Goal: Task Accomplishment & Management: Use online tool/utility

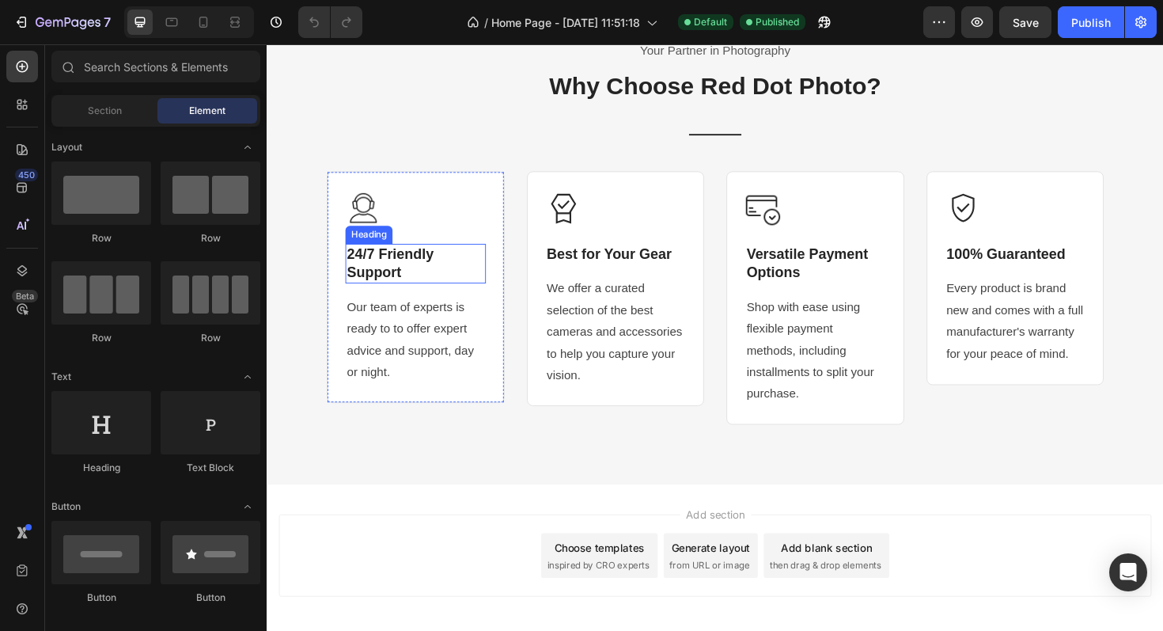
scroll to position [2513, 0]
click at [24, 184] on icon at bounding box center [22, 188] width 16 height 16
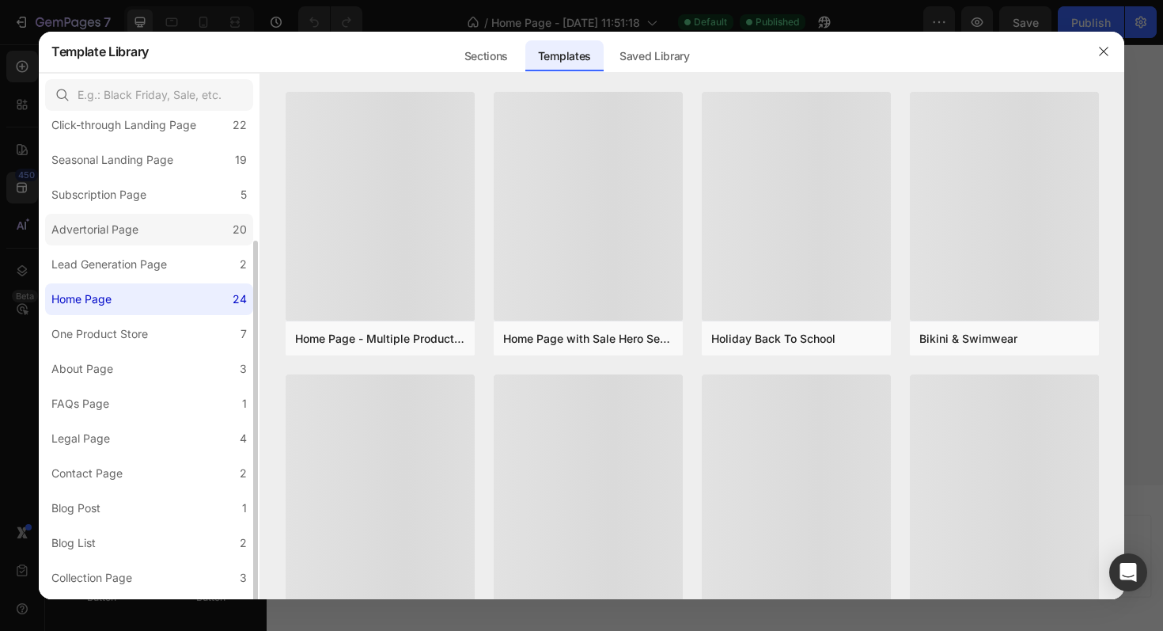
scroll to position [119, 0]
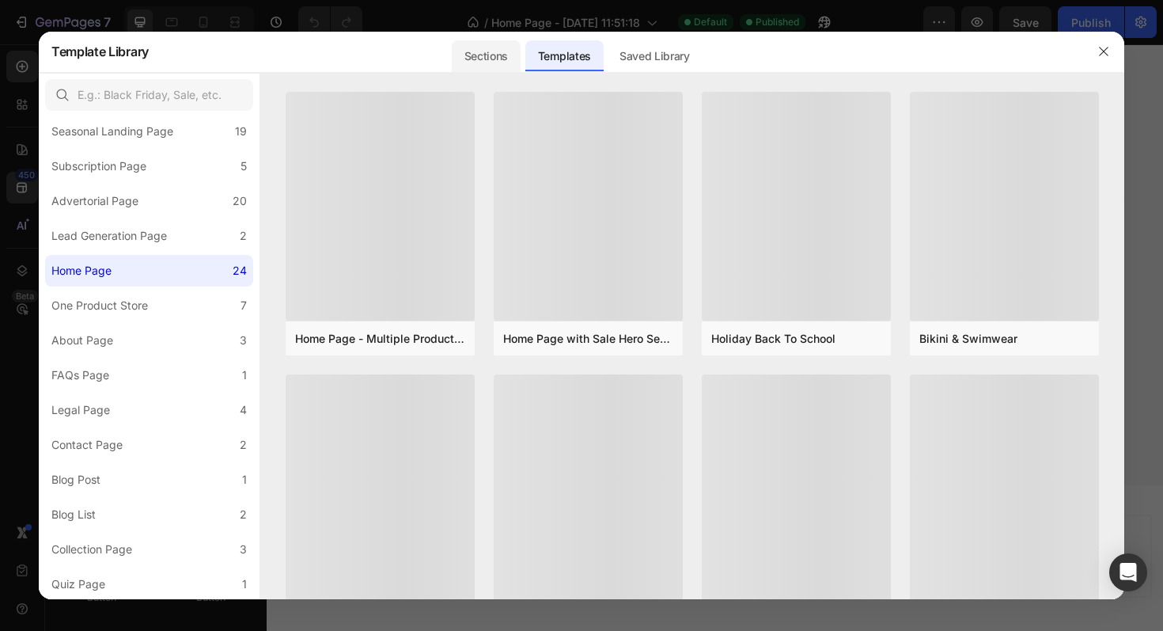
click at [506, 54] on div "Sections" at bounding box center [486, 56] width 69 height 32
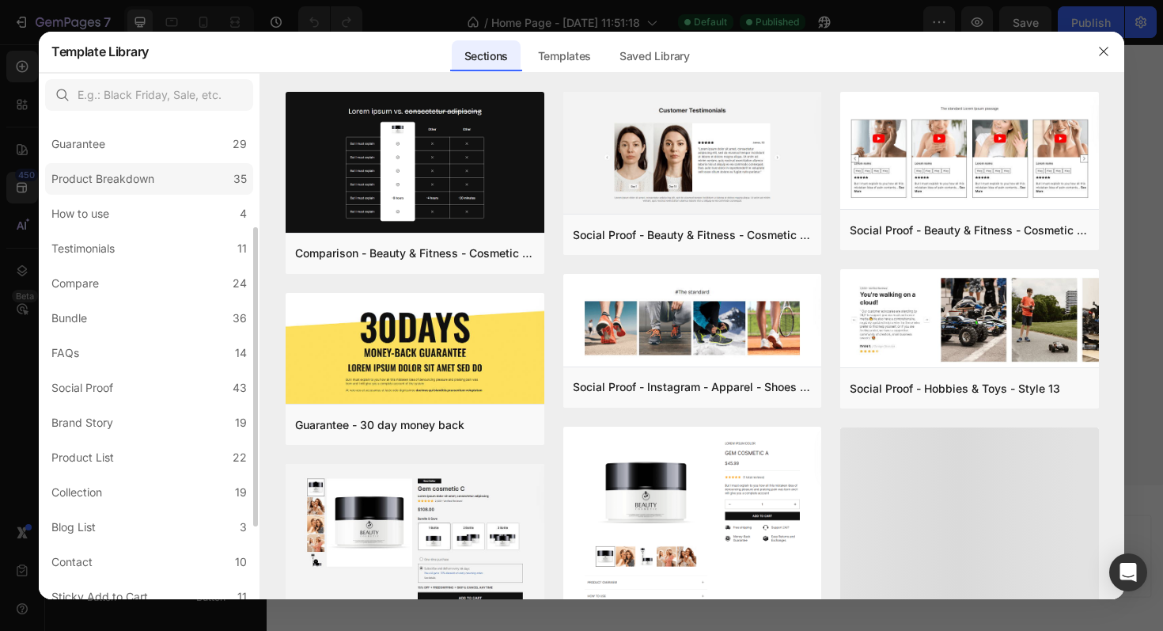
scroll to position [176, 0]
click at [124, 249] on label "Testimonials 11" at bounding box center [149, 248] width 208 height 32
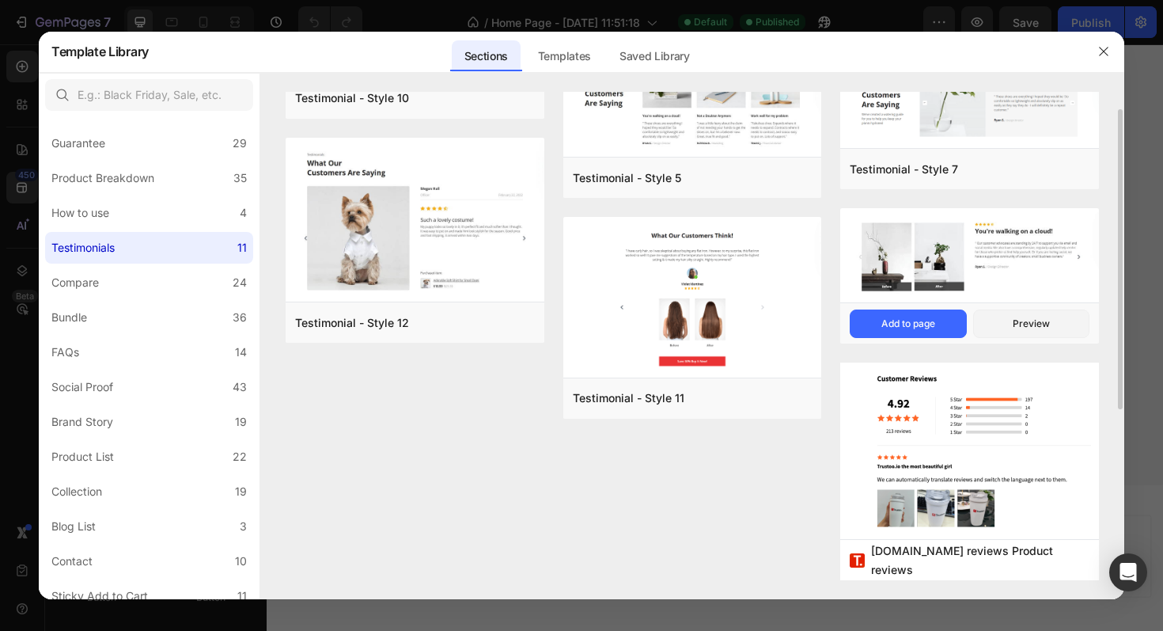
scroll to position [0, 0]
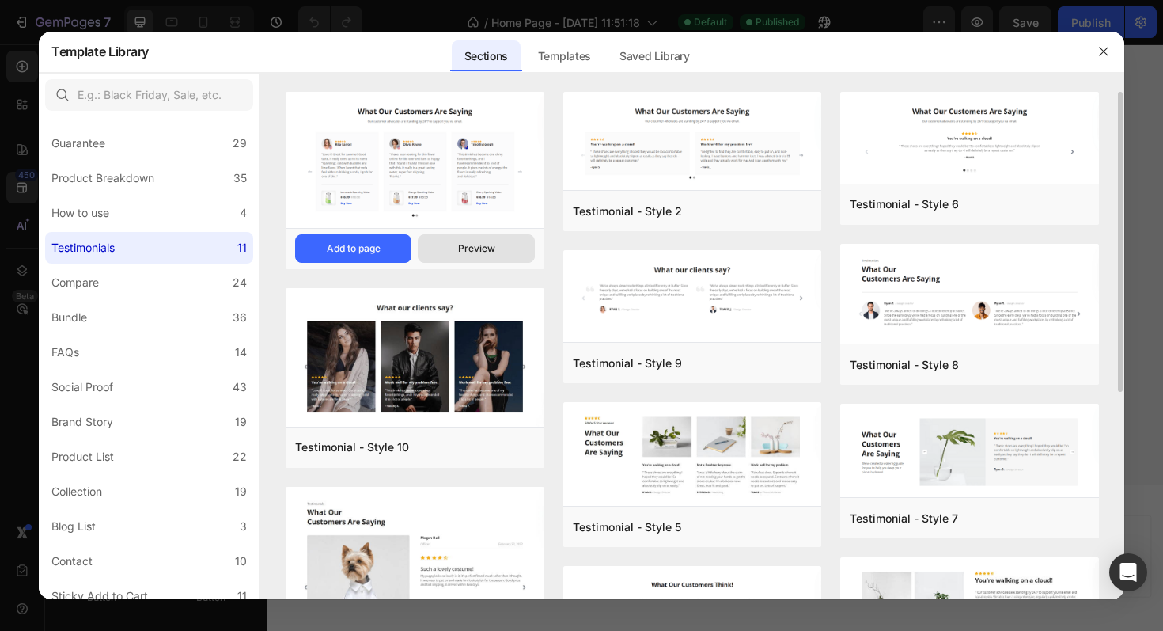
click at [471, 244] on div "Preview" at bounding box center [476, 248] width 37 height 14
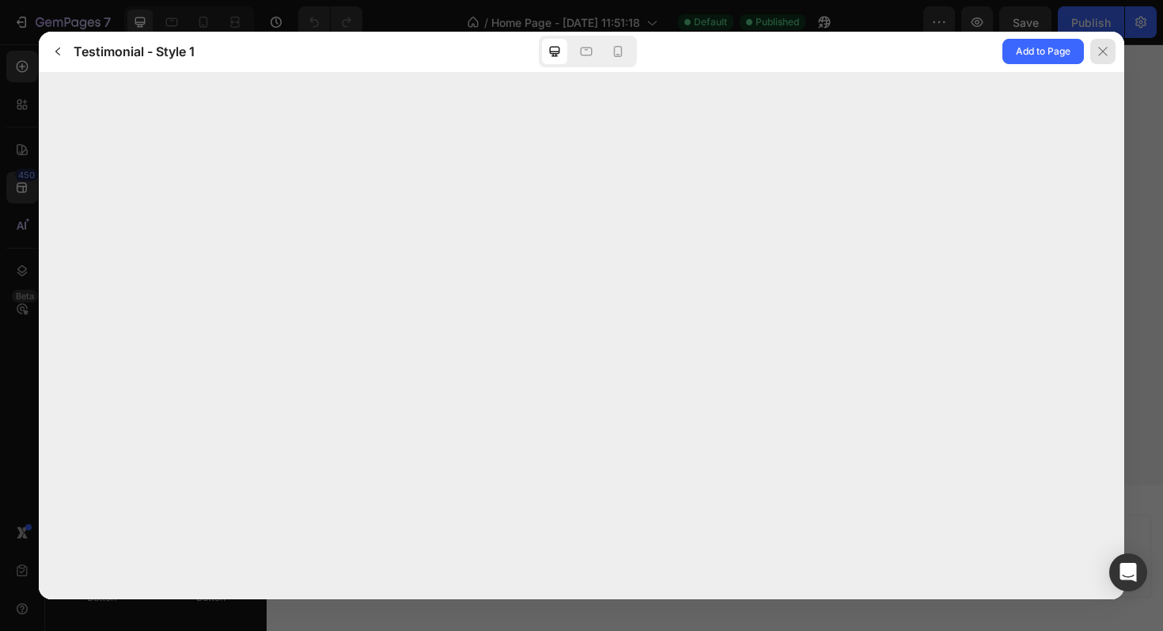
click at [1110, 45] on div at bounding box center [1103, 51] width 25 height 25
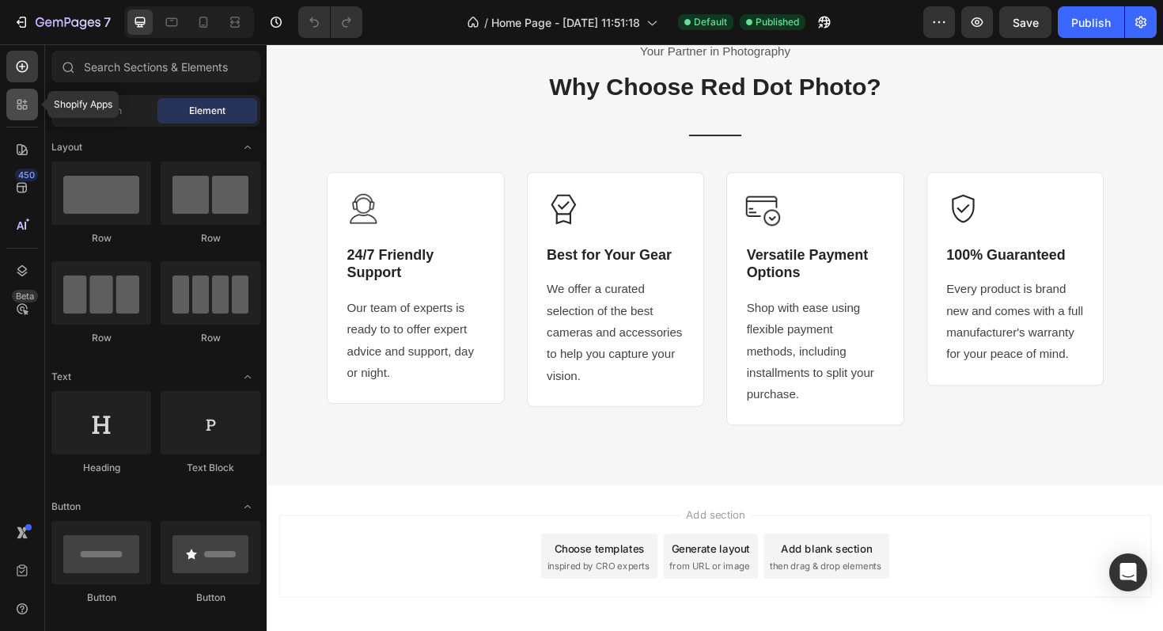
click at [25, 105] on icon at bounding box center [25, 107] width 5 height 5
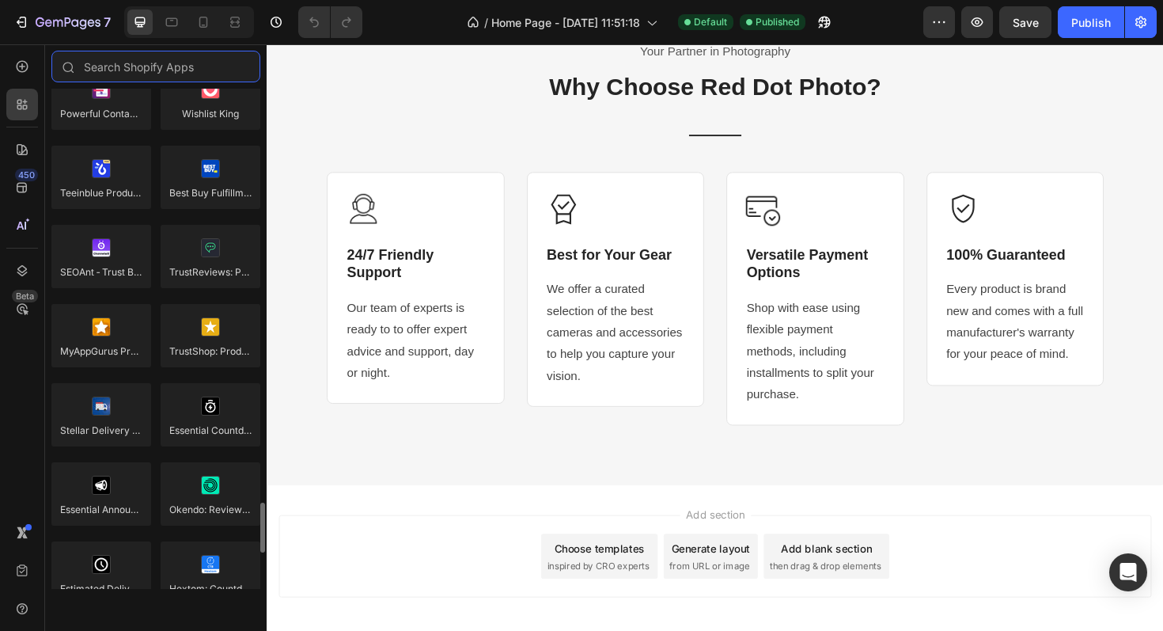
scroll to position [4178, 0]
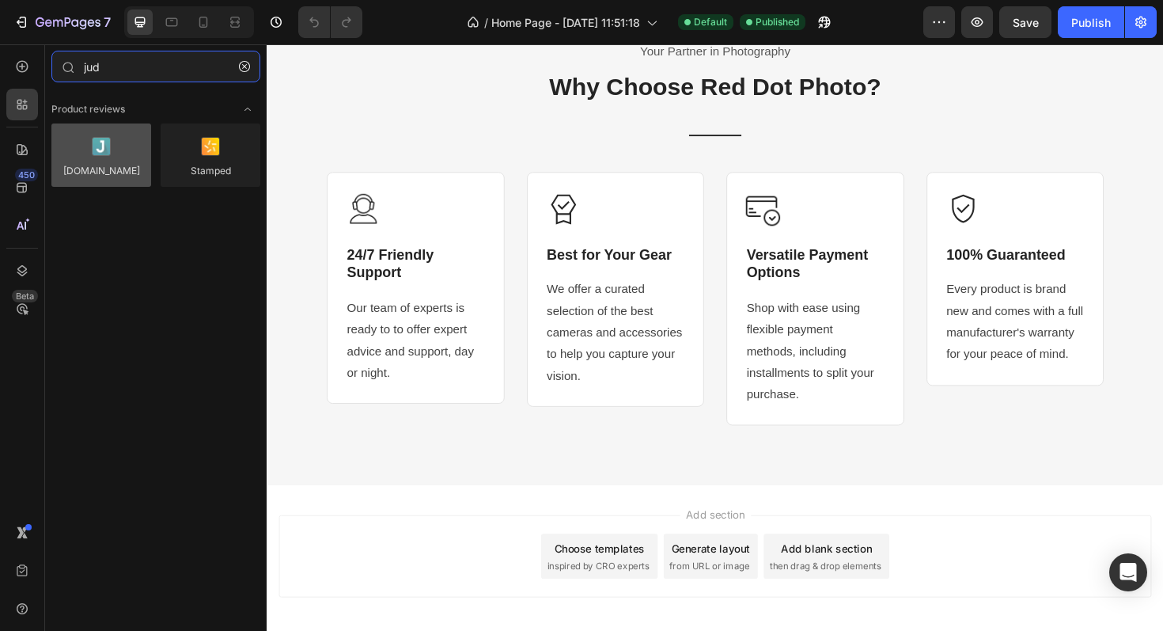
type input "jud"
click at [107, 167] on div at bounding box center [101, 154] width 100 height 63
click at [102, 172] on div at bounding box center [101, 154] width 100 height 63
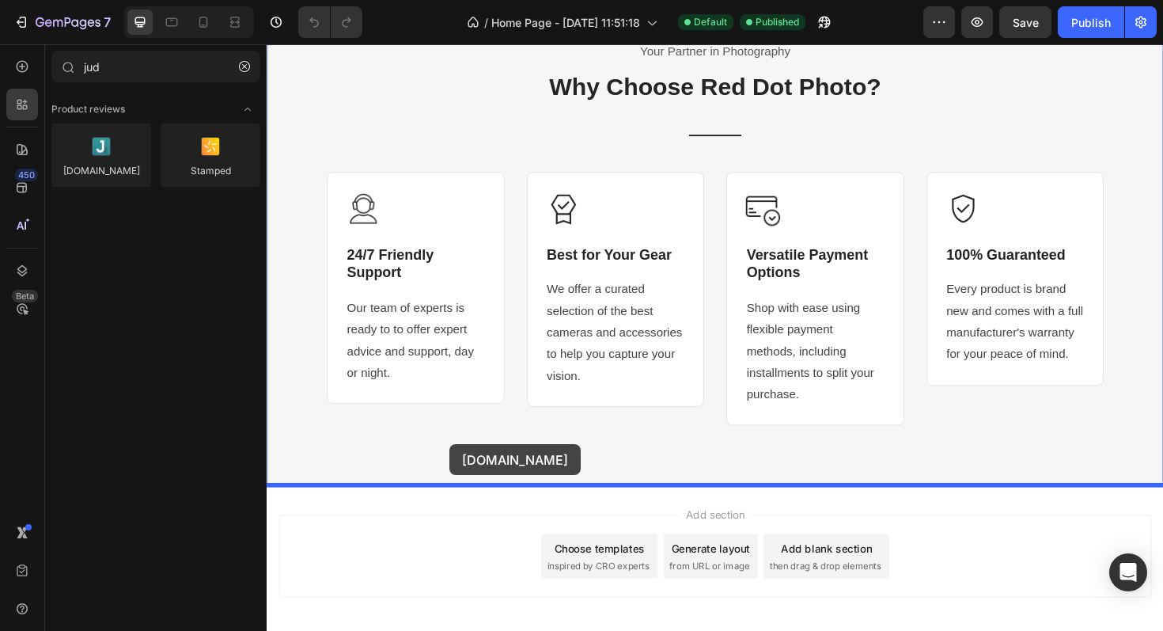
scroll to position [2586, 0]
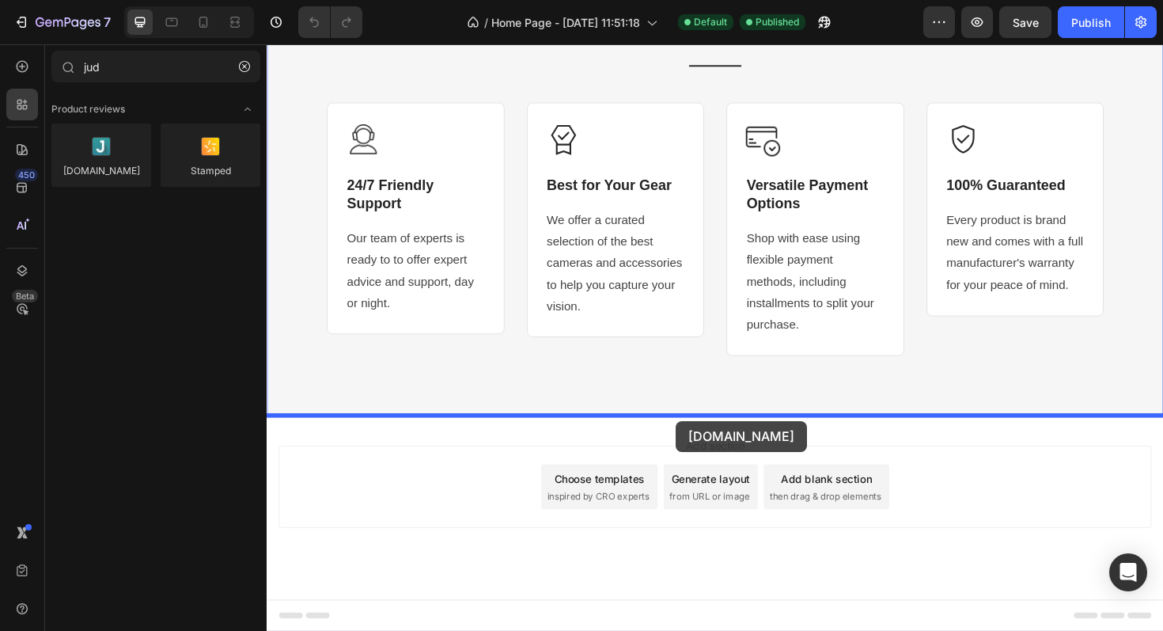
drag, startPoint x: 356, startPoint y: 185, endPoint x: 701, endPoint y: 442, distance: 429.9
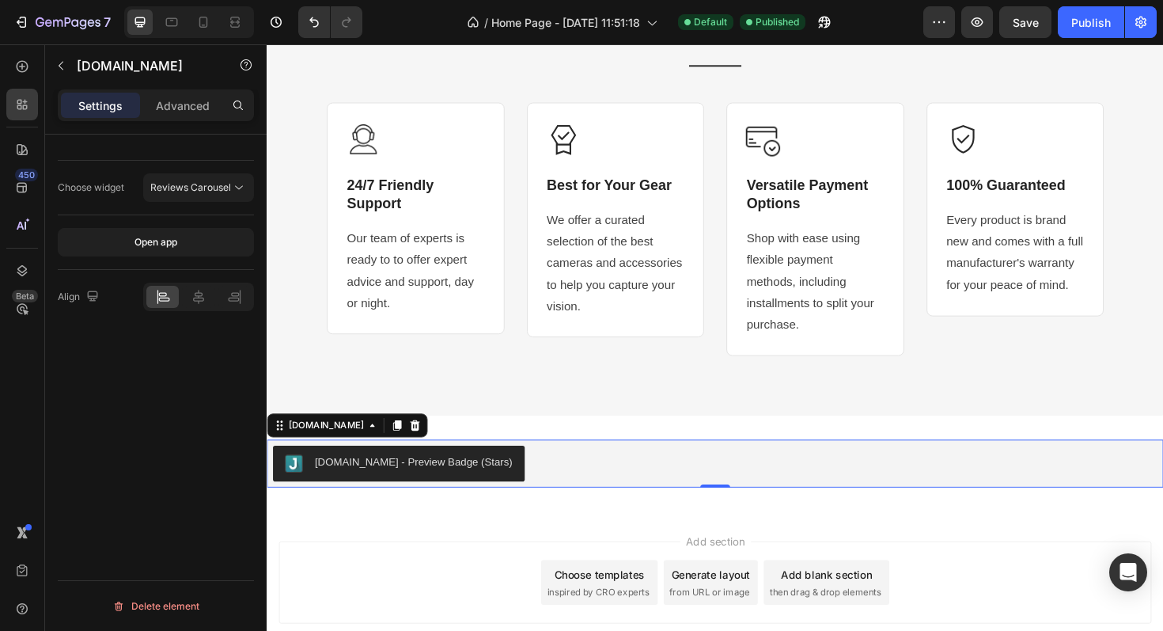
scroll to position [2688, 0]
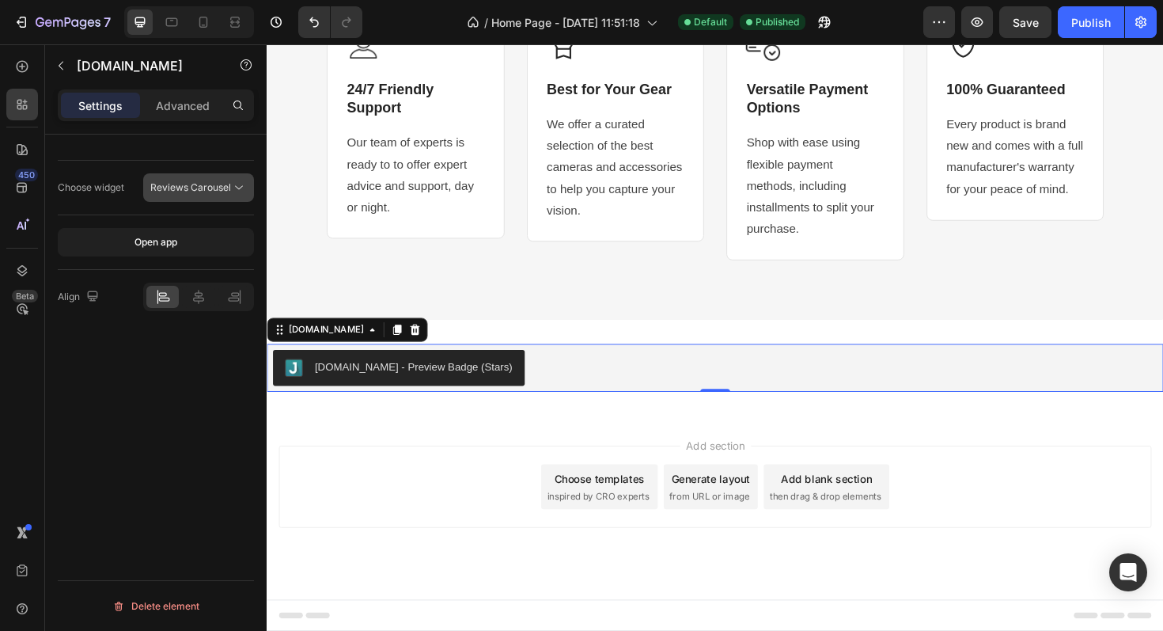
click at [231, 188] on icon at bounding box center [239, 188] width 16 height 16
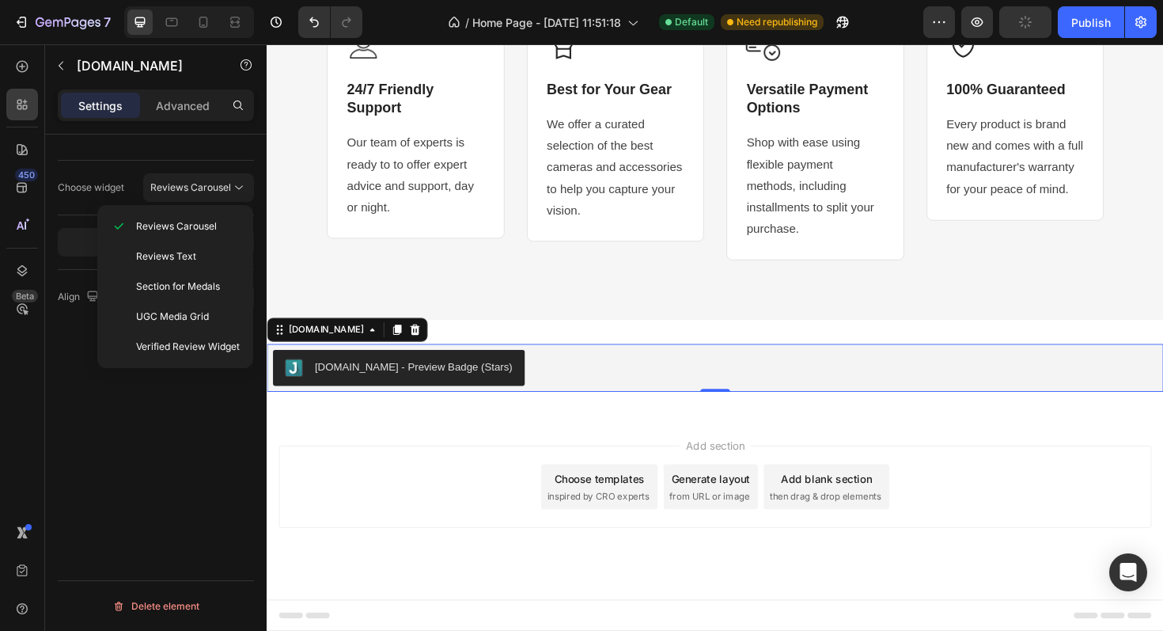
click at [78, 363] on div "Choose widget Reviews Carousel Open app Align Delete element" at bounding box center [156, 405] width 222 height 541
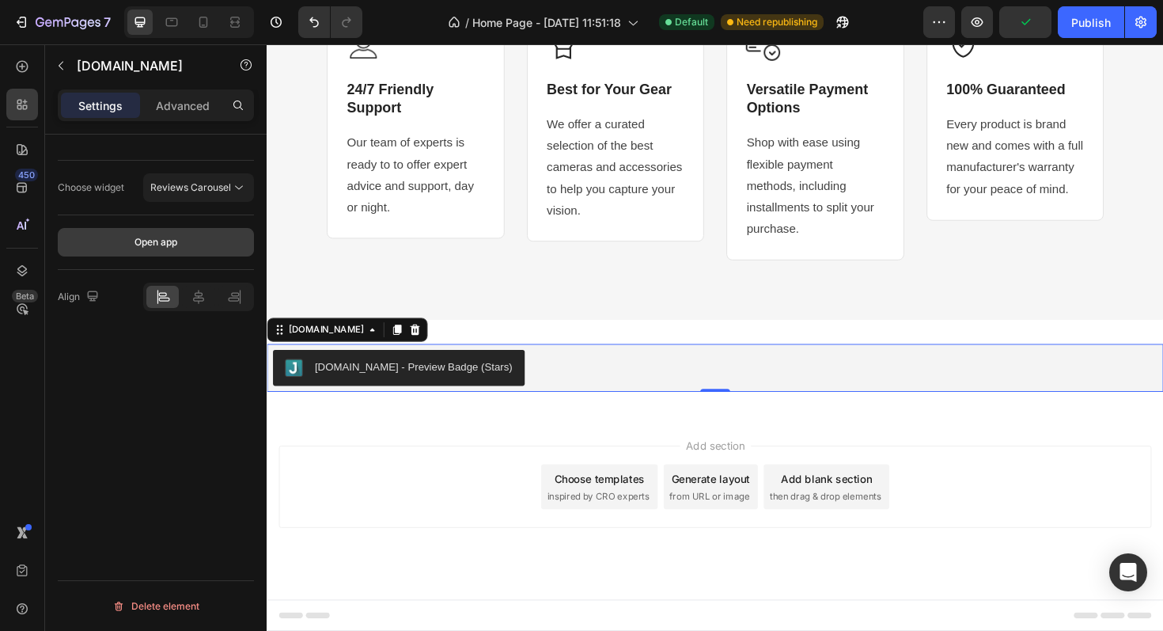
click at [172, 244] on div "Open app" at bounding box center [156, 242] width 43 height 14
click at [193, 298] on icon at bounding box center [198, 297] width 11 height 14
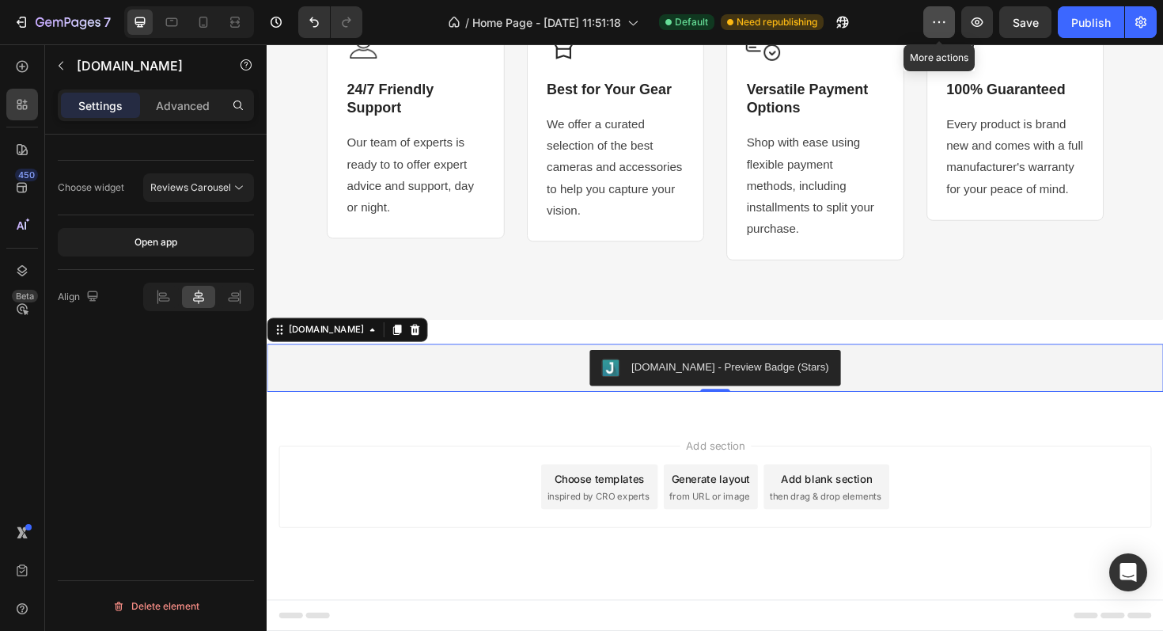
click at [938, 28] on icon "button" at bounding box center [939, 22] width 16 height 16
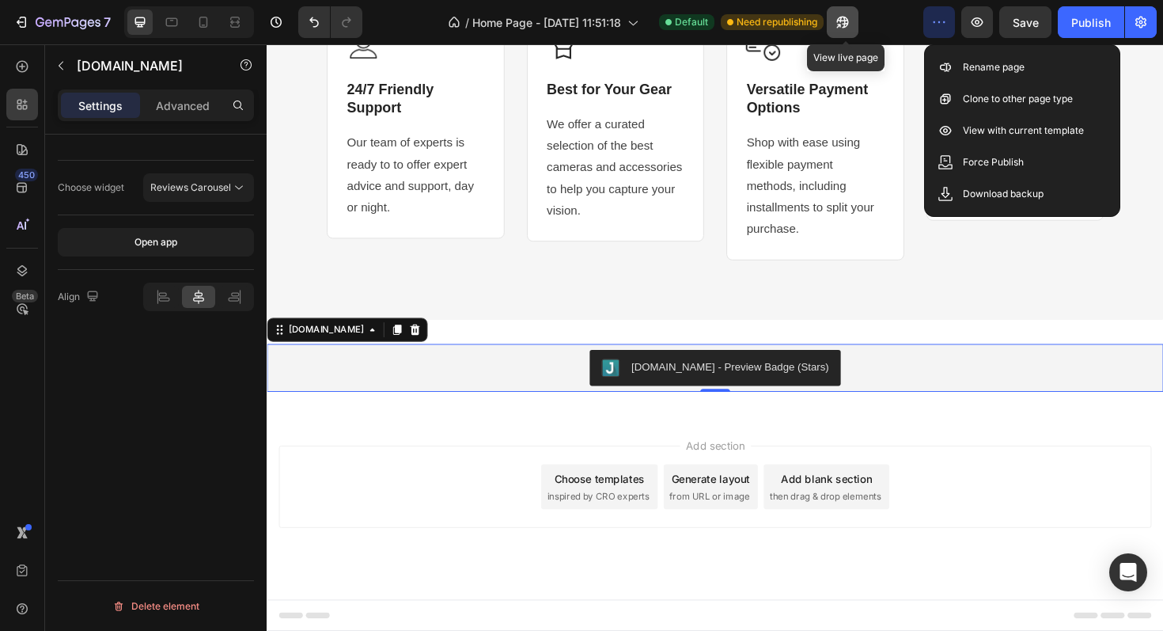
click at [844, 20] on icon "button" at bounding box center [843, 23] width 12 height 12
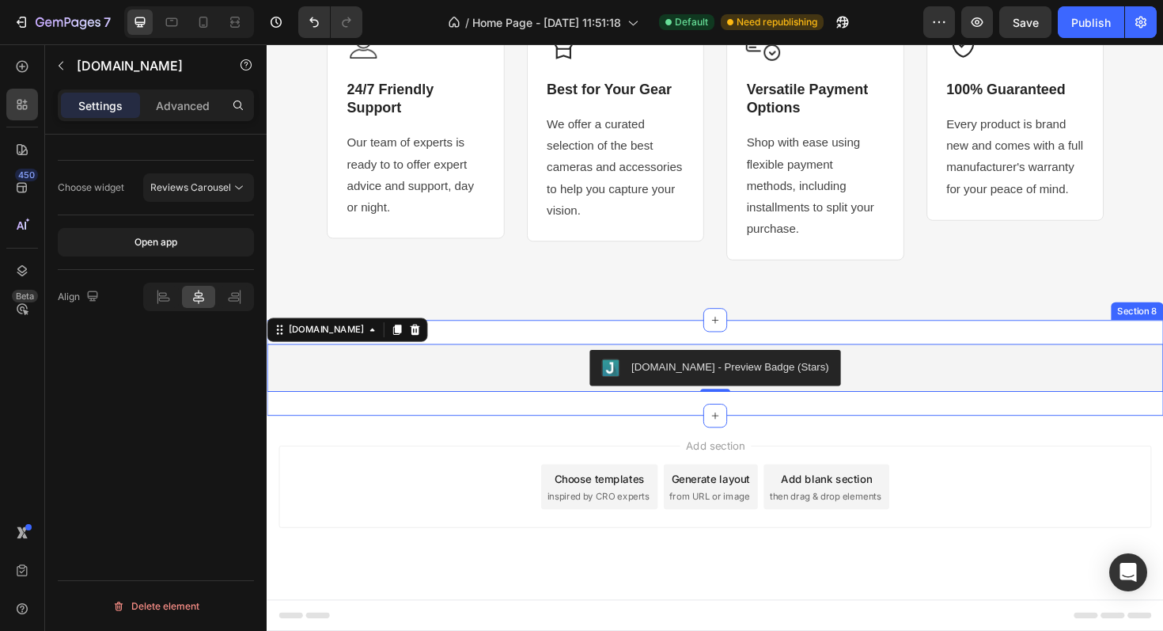
click at [495, 350] on div "Judge.me - Preview Badge (Stars) Judge.me 0 Section 8" at bounding box center [742, 386] width 950 height 101
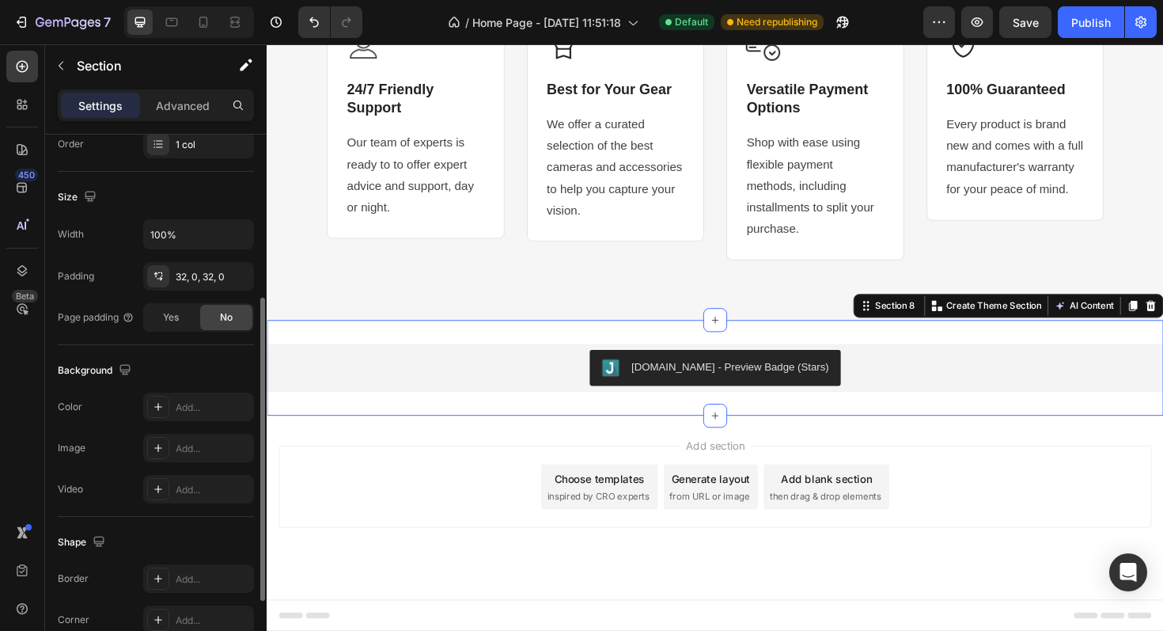
scroll to position [305, 0]
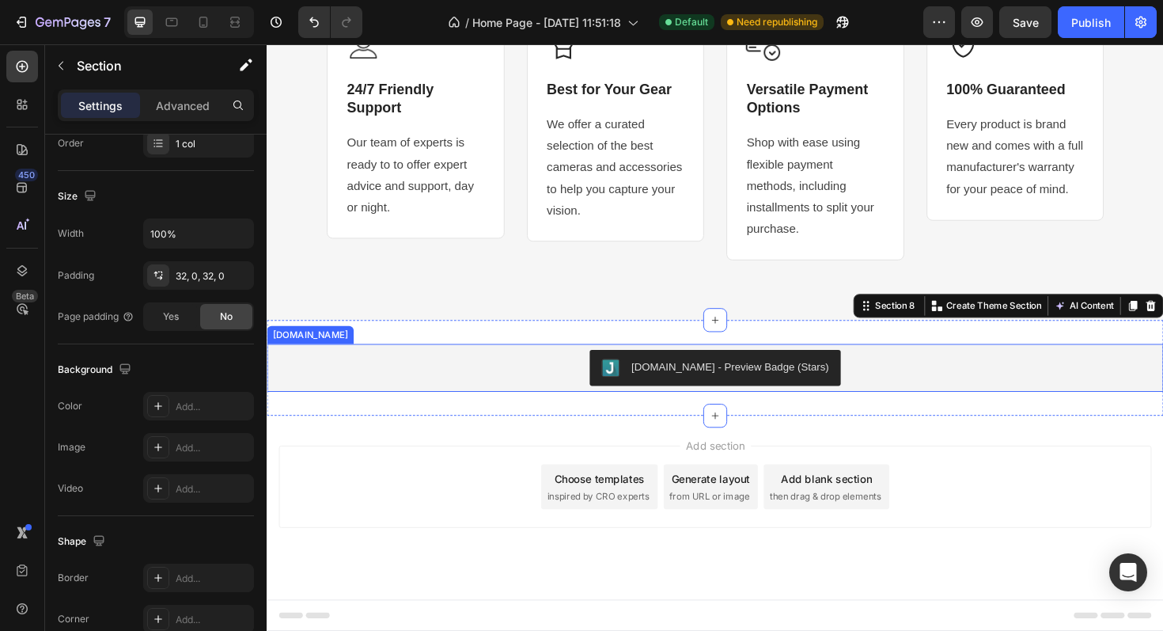
click at [370, 384] on div "Judge.me - Preview Badge (Stars)" at bounding box center [741, 387] width 937 height 38
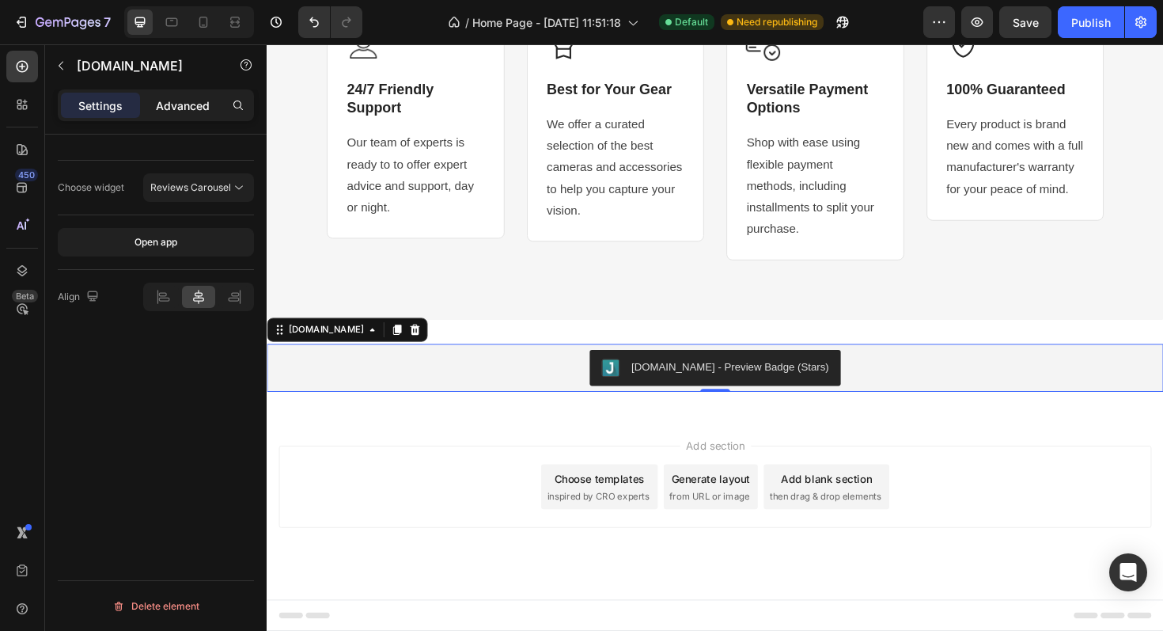
click at [184, 96] on div "Advanced" at bounding box center [182, 105] width 79 height 25
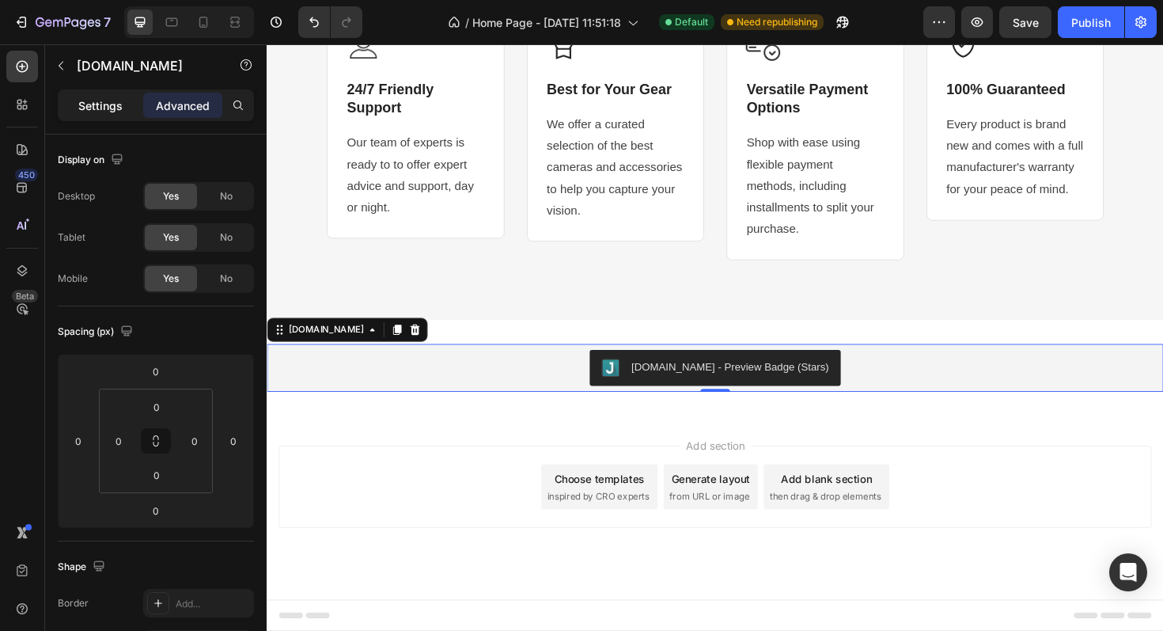
click at [110, 112] on p "Settings" at bounding box center [100, 105] width 44 height 17
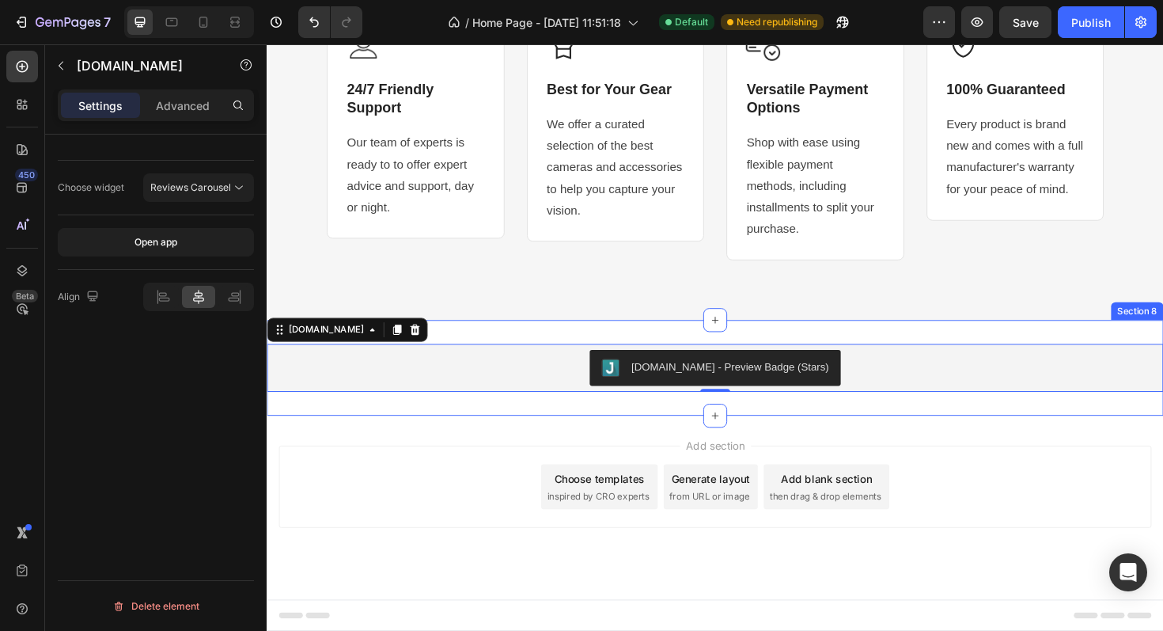
click at [460, 351] on div "Judge.me - Preview Badge (Stars) Judge.me 0 Section 8" at bounding box center [742, 386] width 950 height 101
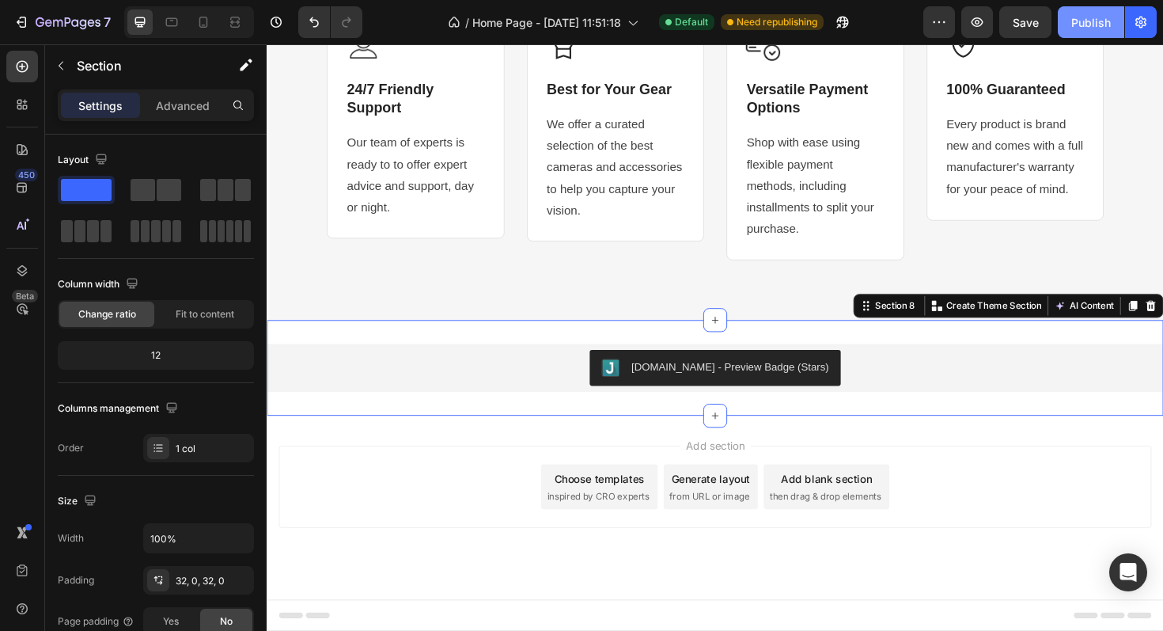
click at [1076, 22] on div "Publish" at bounding box center [1092, 22] width 40 height 17
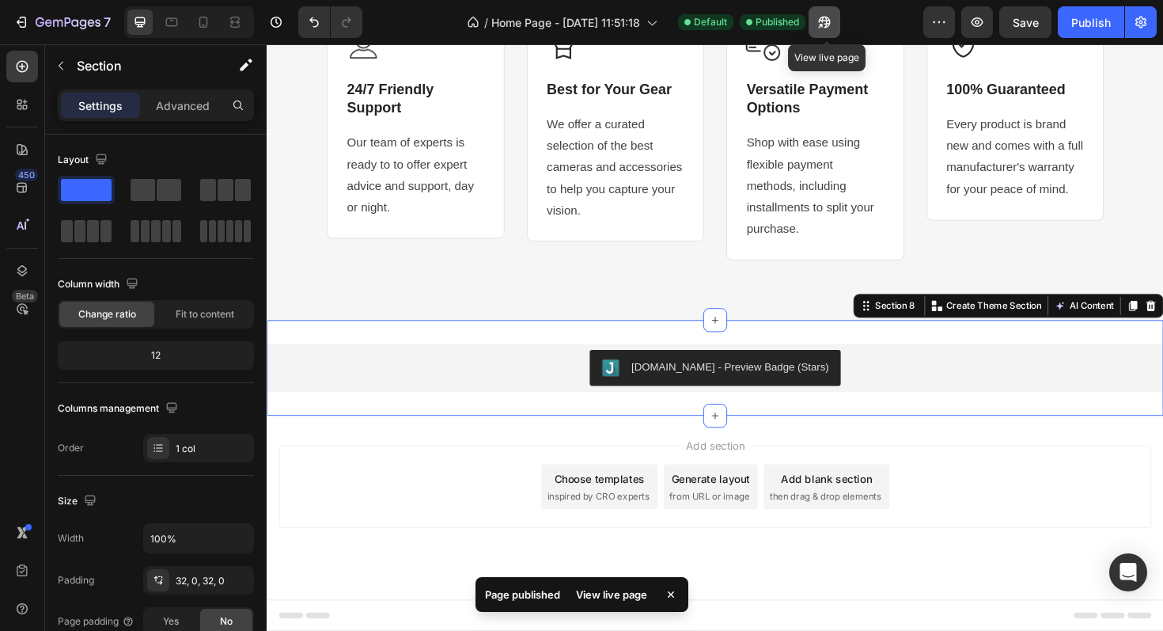
click at [833, 17] on icon "button" at bounding box center [825, 22] width 16 height 16
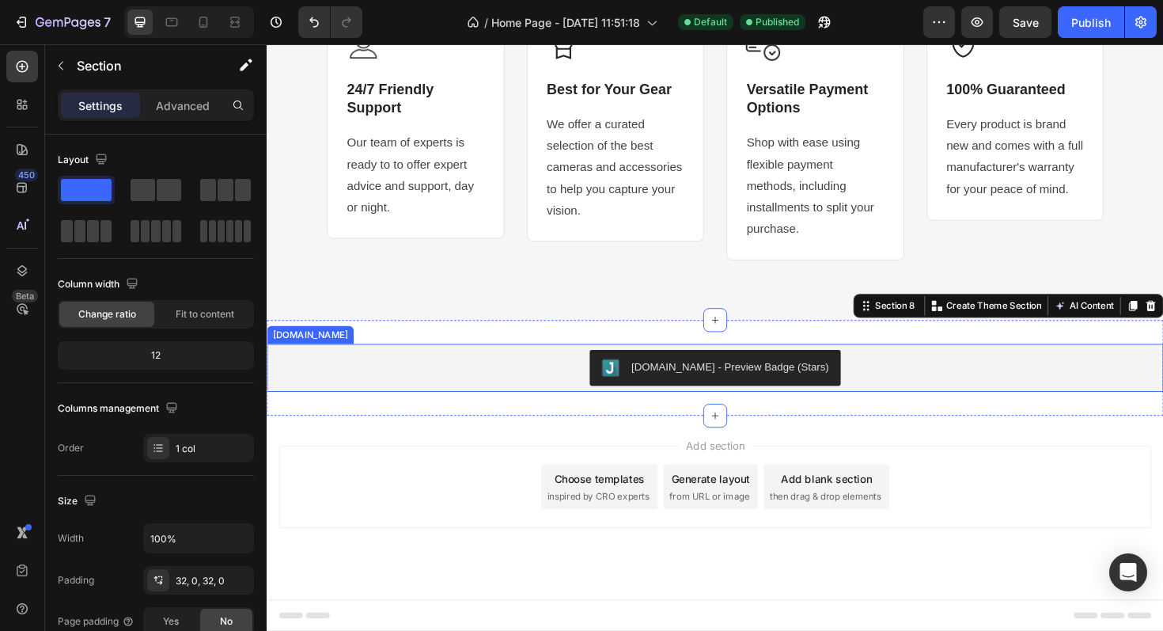
click at [602, 384] on div "Judge.me - Preview Badge (Stars)" at bounding box center [741, 387] width 937 height 38
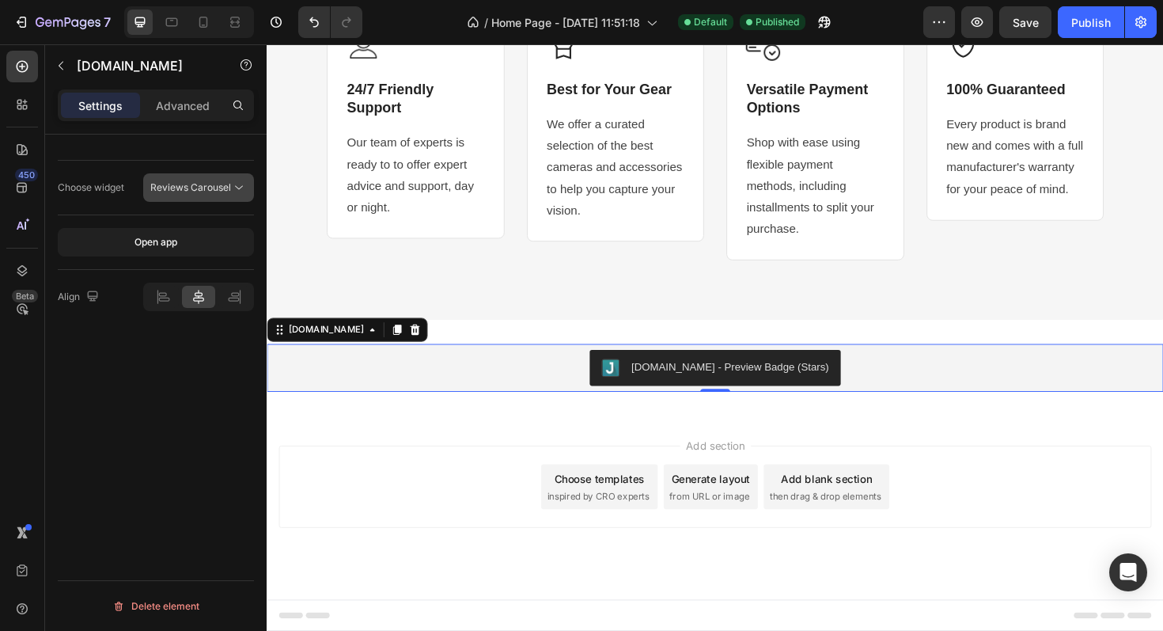
click at [234, 187] on icon at bounding box center [239, 188] width 16 height 16
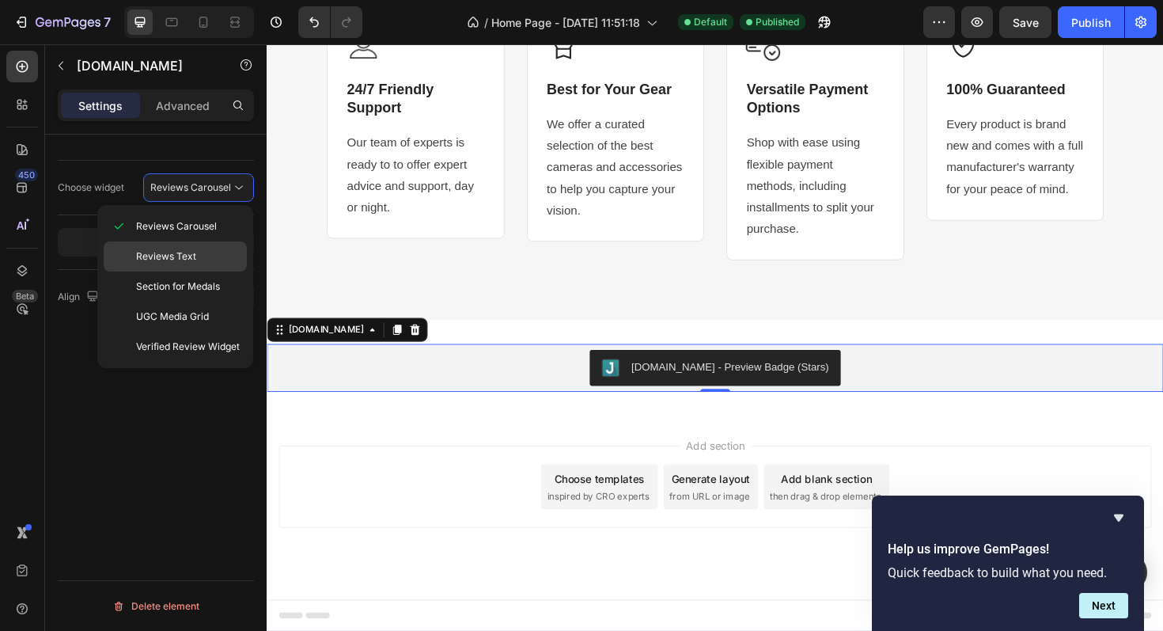
click at [197, 250] on p "Reviews Text" at bounding box center [188, 256] width 104 height 14
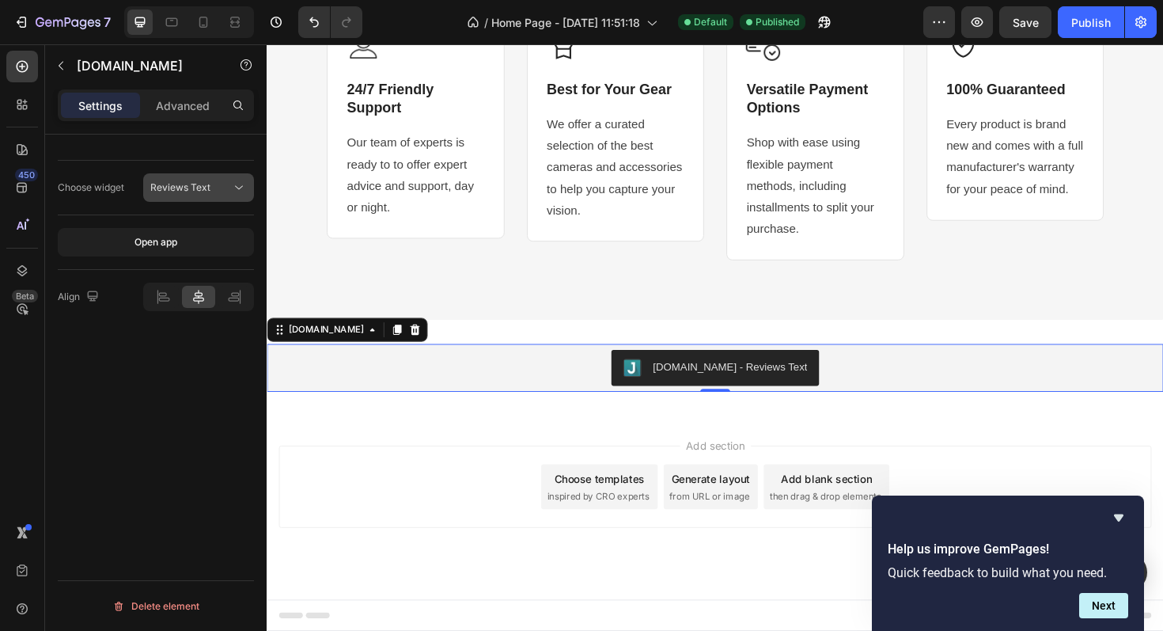
click at [218, 201] on button "Reviews Text" at bounding box center [198, 187] width 111 height 28
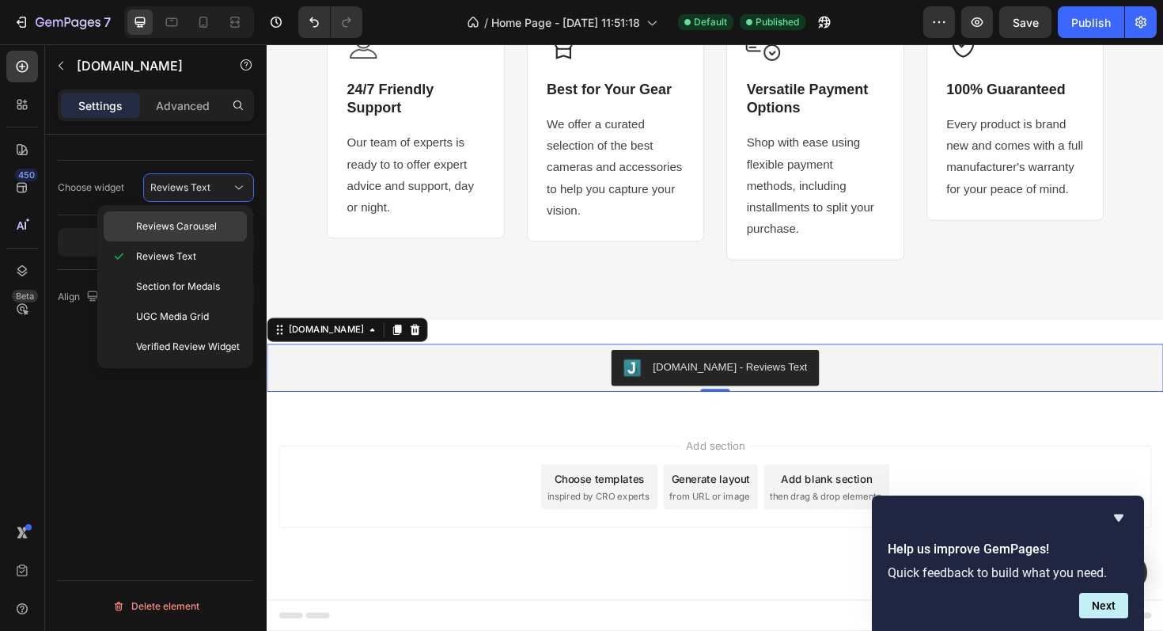
click at [199, 232] on span "Reviews Carousel" at bounding box center [176, 226] width 81 height 14
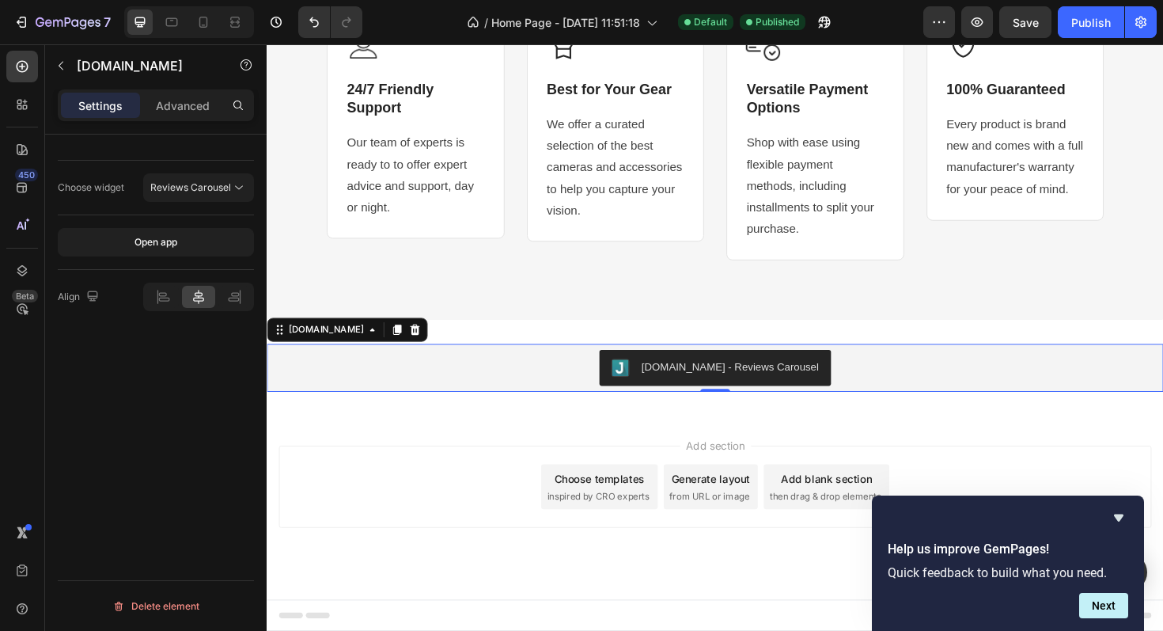
click at [82, 197] on div "Choose widget" at bounding box center [91, 187] width 66 height 25
click at [59, 66] on icon "button" at bounding box center [61, 66] width 5 height 9
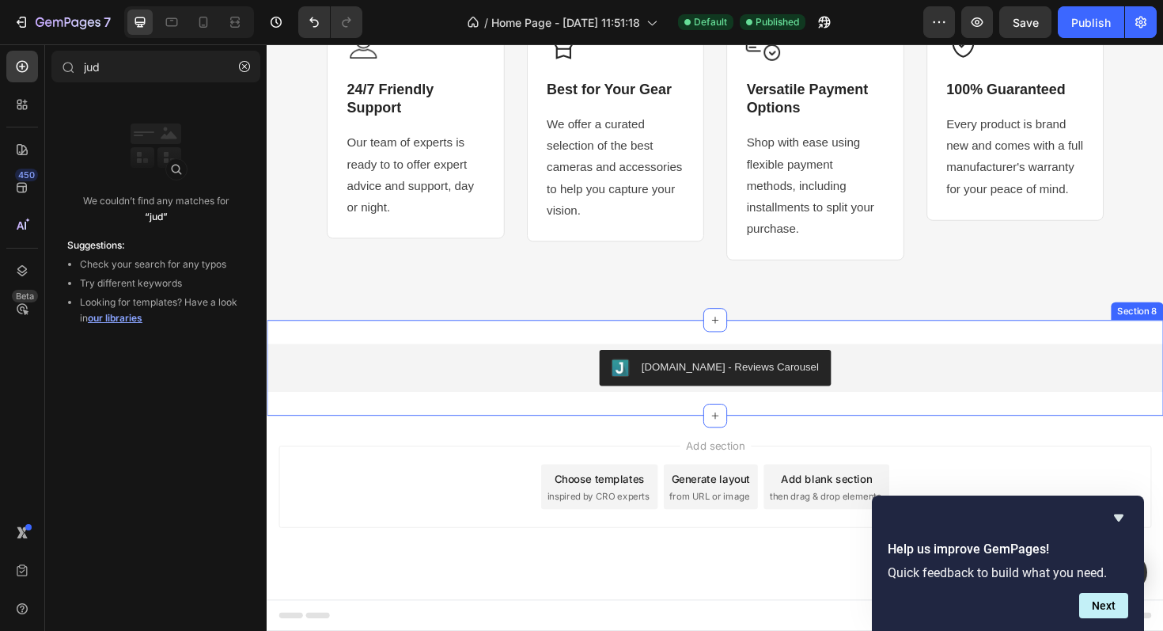
click at [393, 421] on div "Judge.me - Reviews Carousel Judge.me Section 8" at bounding box center [742, 386] width 950 height 101
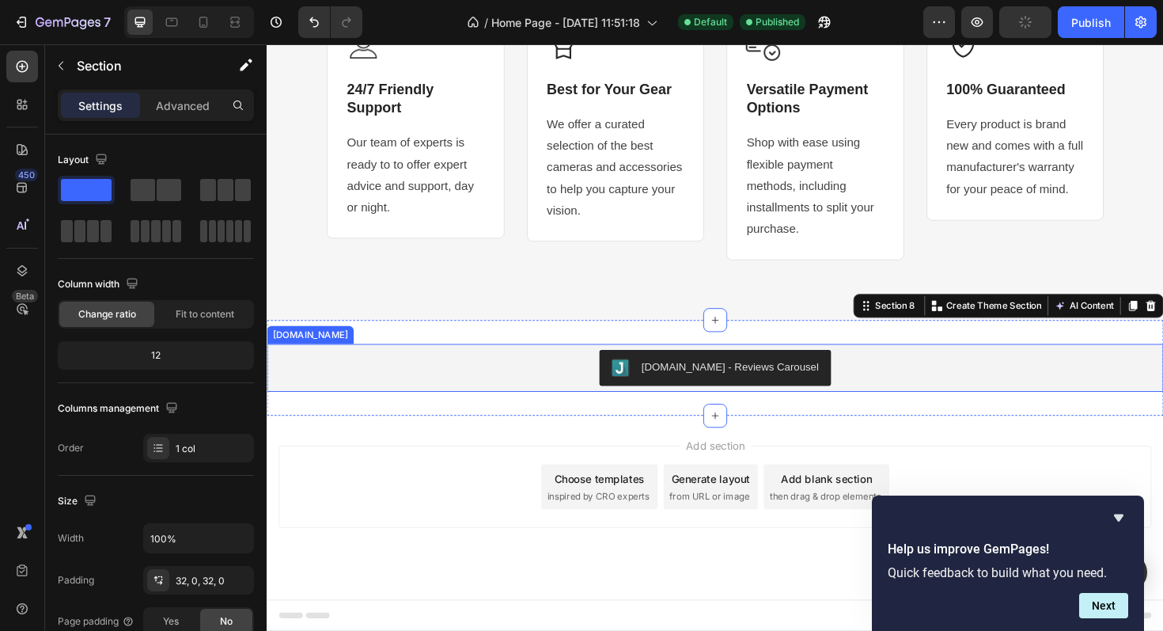
click at [466, 388] on div "Judge.me - Reviews Carousel" at bounding box center [741, 387] width 937 height 38
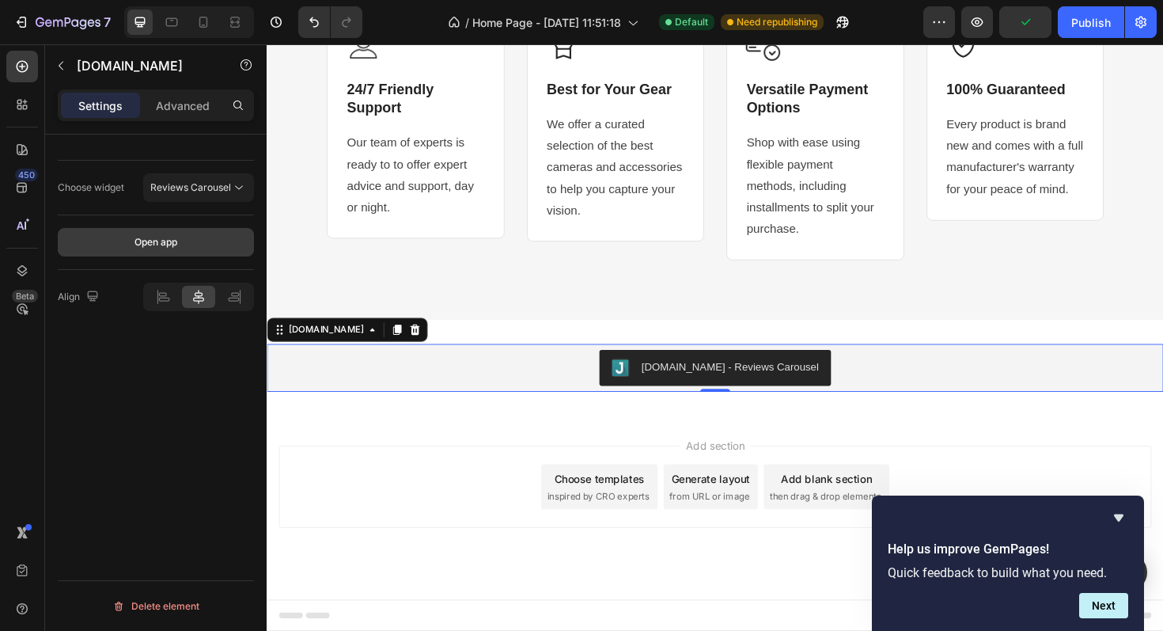
click at [167, 230] on button "Open app" at bounding box center [156, 242] width 196 height 28
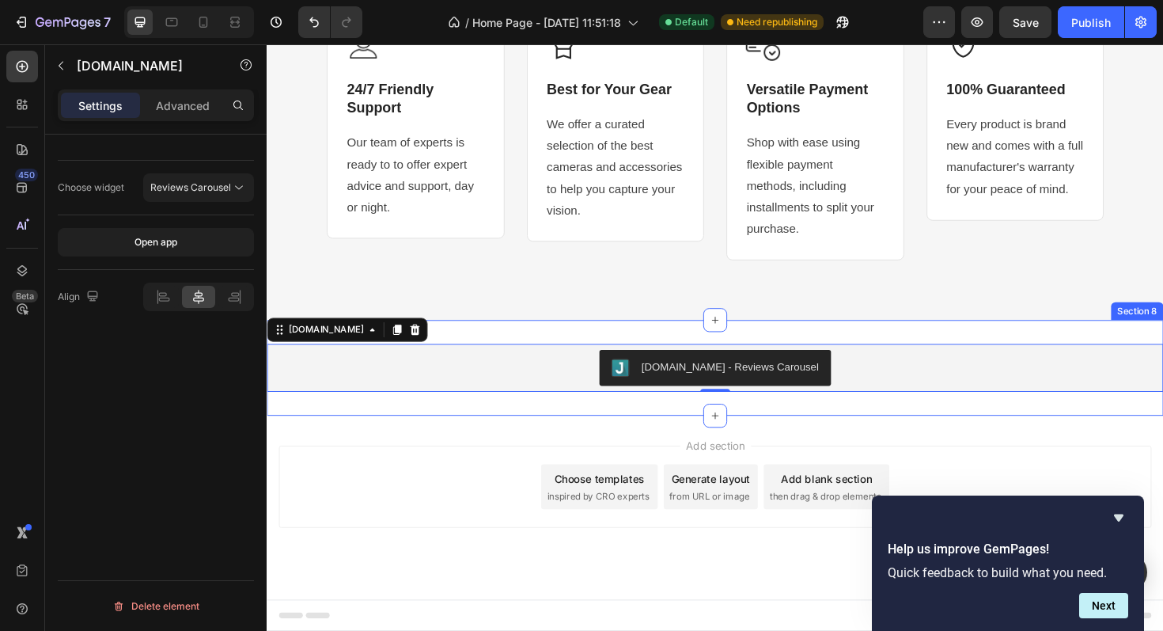
click at [493, 351] on div "Judge.me - Reviews Carousel Judge.me 0 Section 8" at bounding box center [742, 386] width 950 height 101
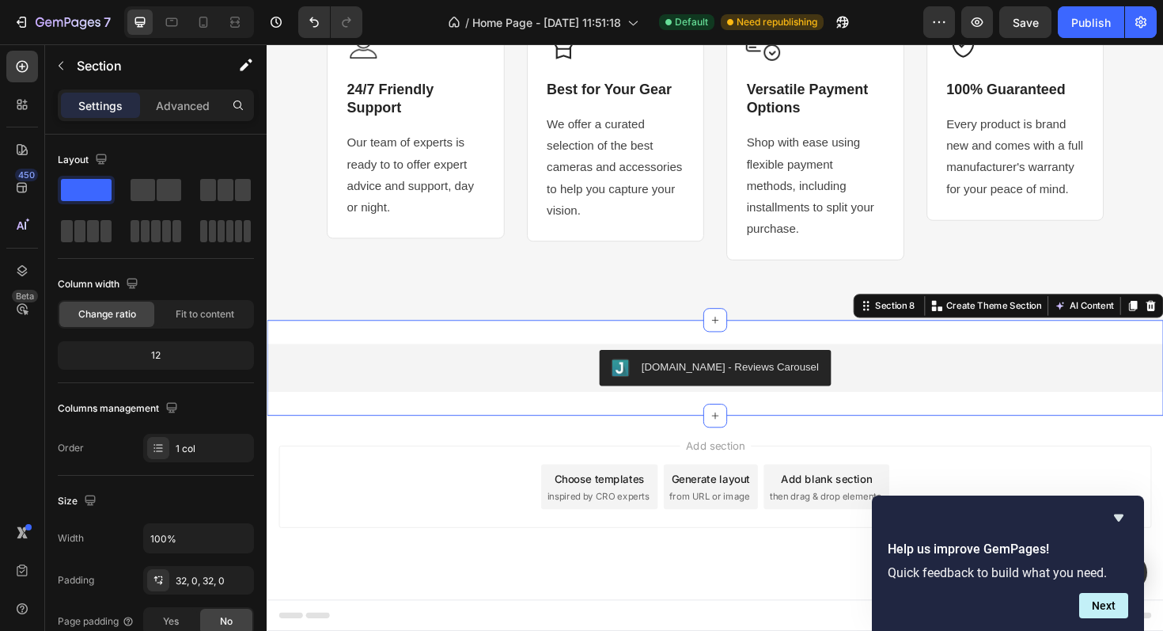
click at [387, 341] on div "Judge.me - Reviews Carousel Judge.me Section 8 Create Theme Section AI Content …" at bounding box center [742, 386] width 950 height 101
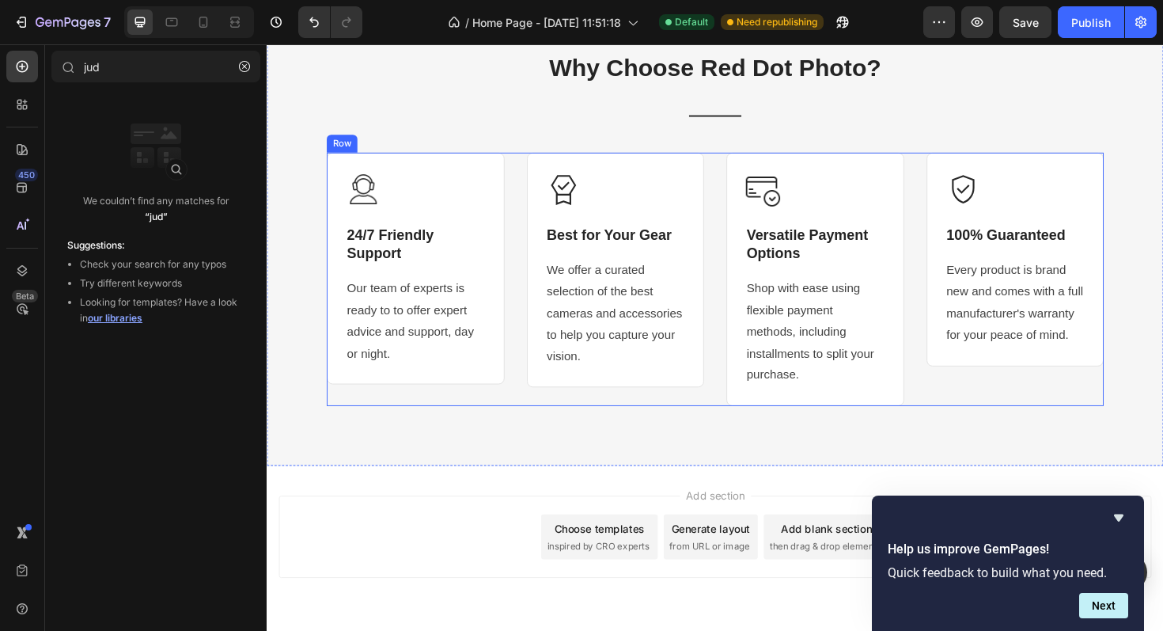
scroll to position [2529, 0]
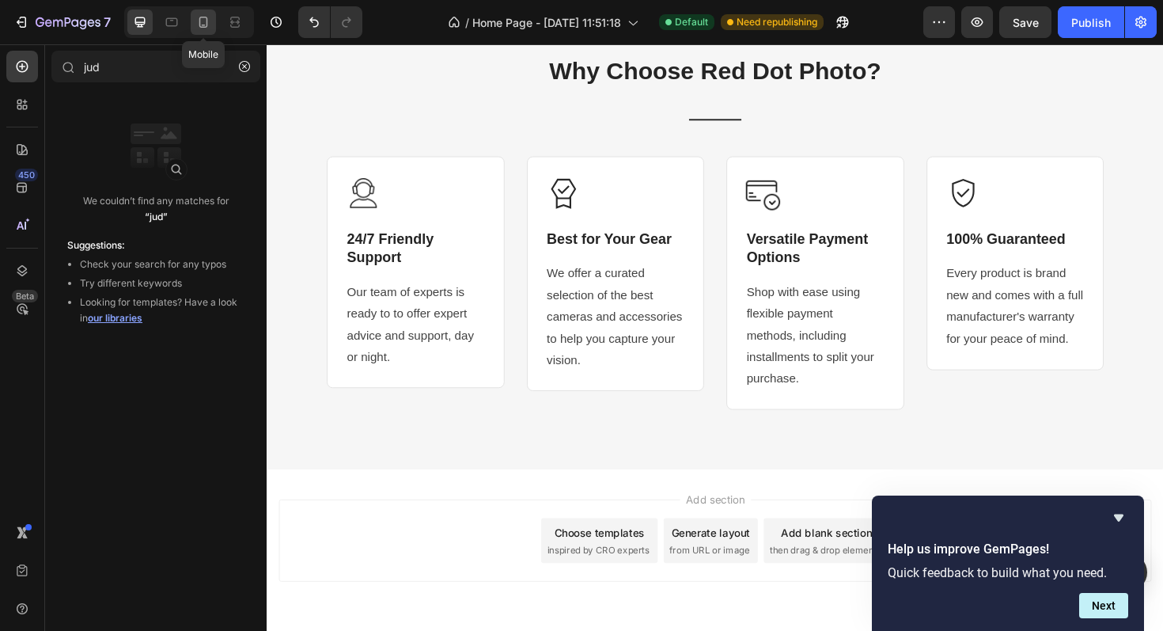
click at [204, 23] on icon at bounding box center [203, 22] width 16 height 16
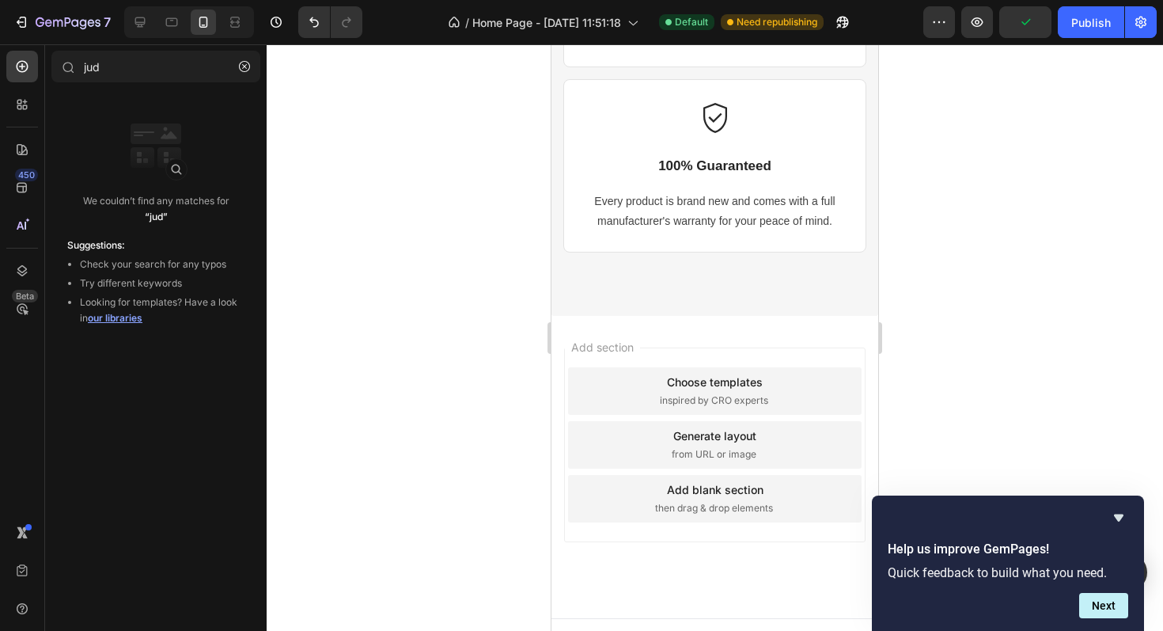
scroll to position [3439, 0]
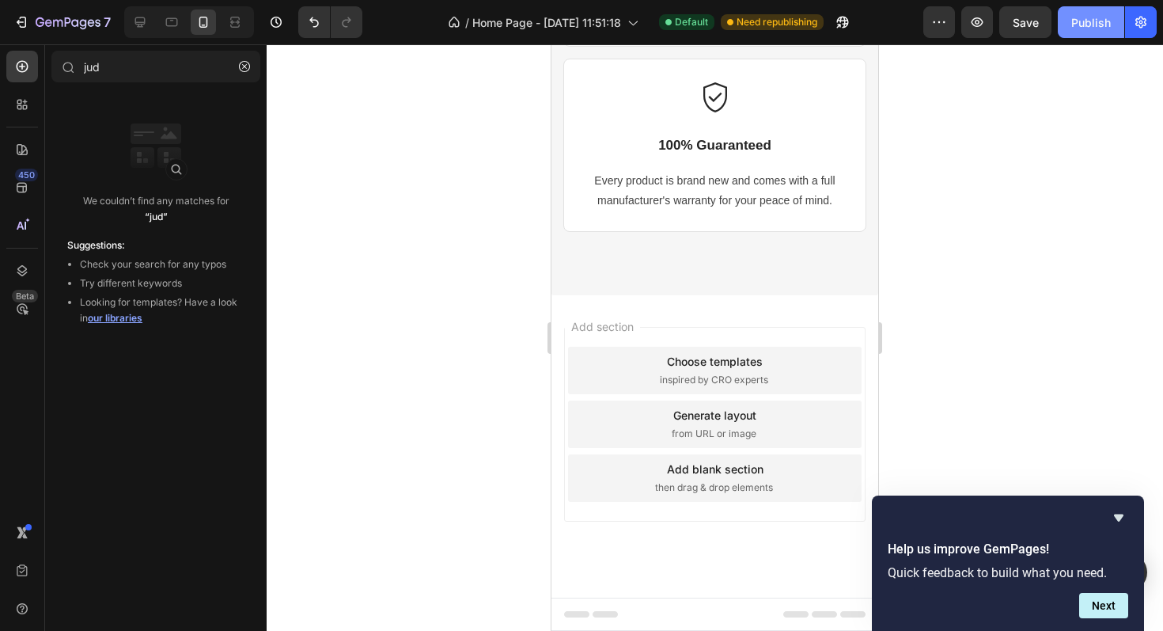
click at [1091, 28] on div "Publish" at bounding box center [1092, 22] width 40 height 17
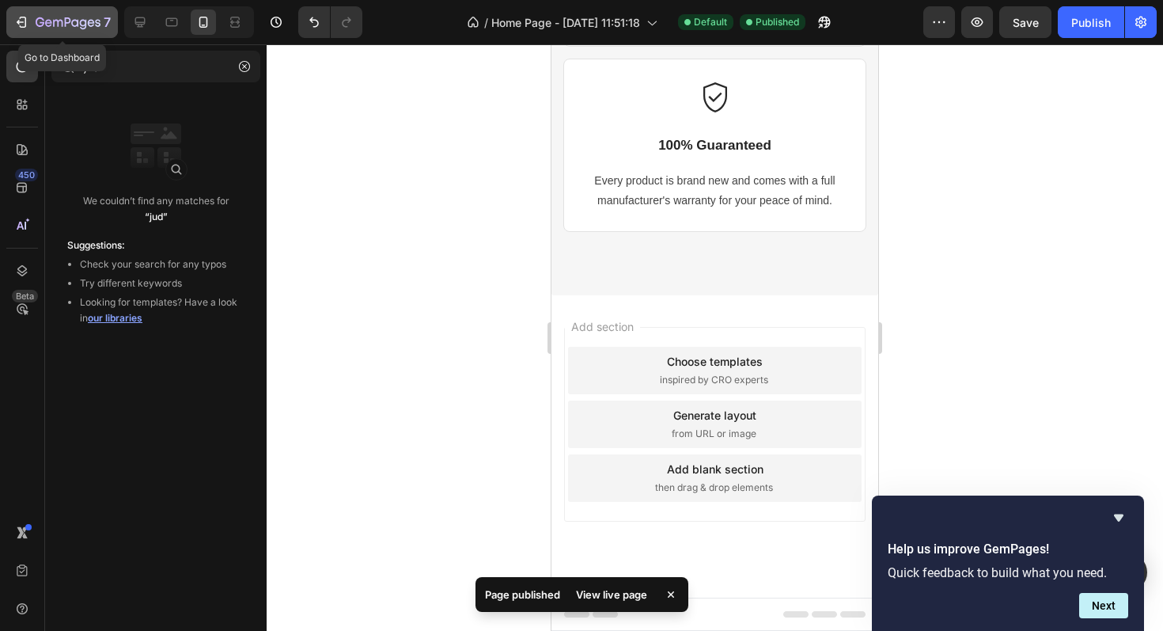
click at [32, 20] on div "7" at bounding box center [61, 22] width 97 height 19
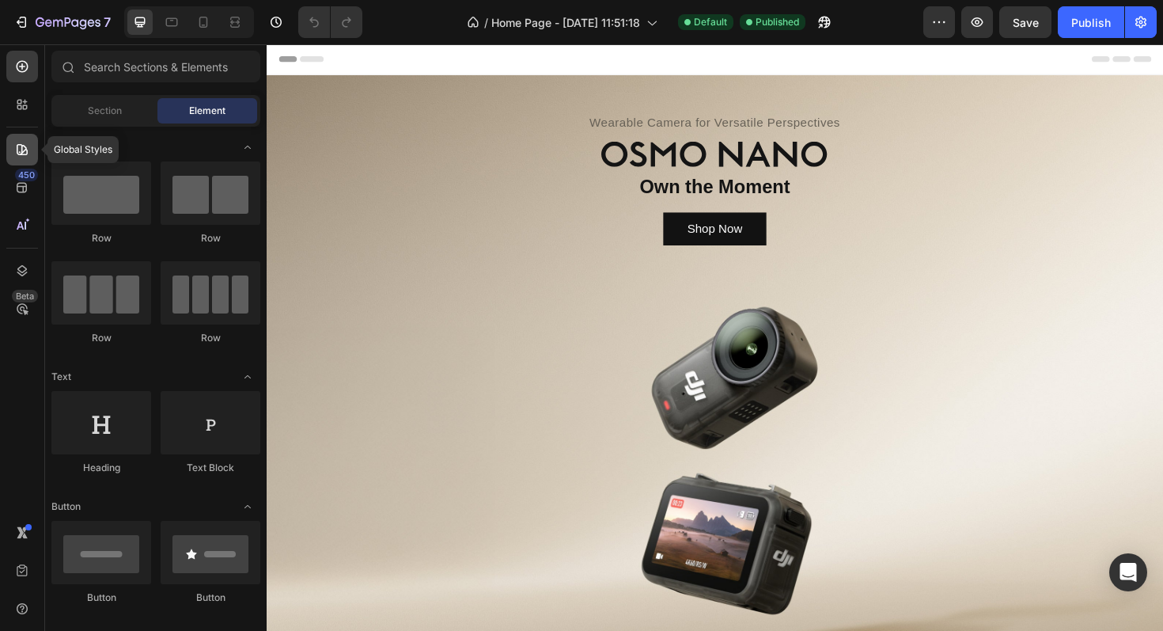
click at [25, 145] on icon at bounding box center [22, 150] width 16 height 16
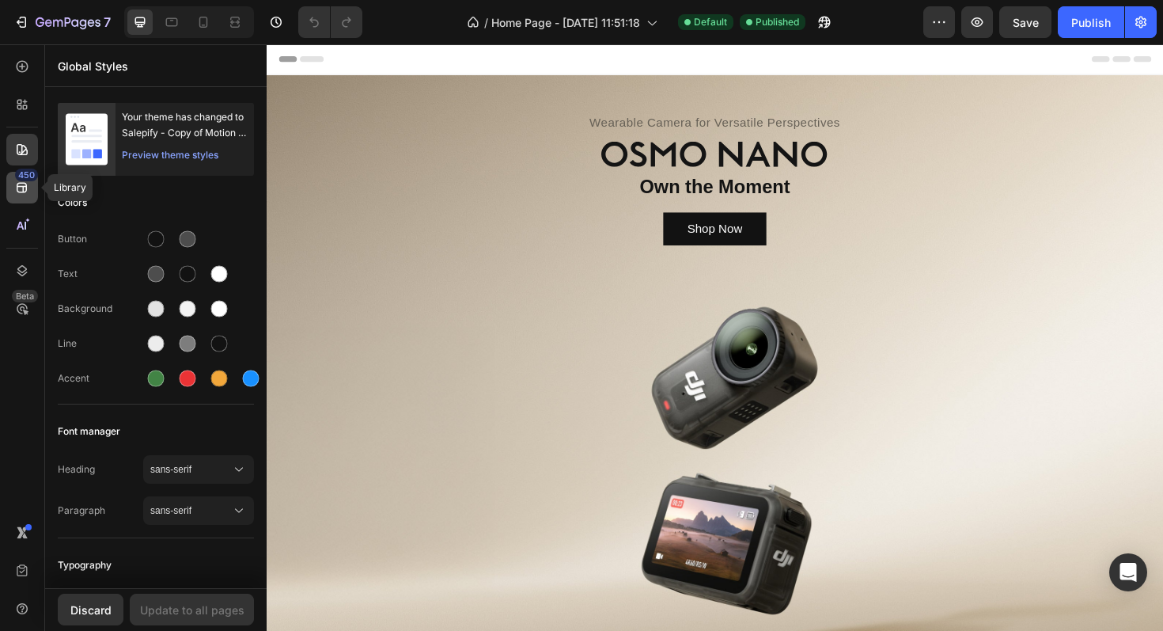
click at [18, 190] on icon at bounding box center [22, 188] width 16 height 16
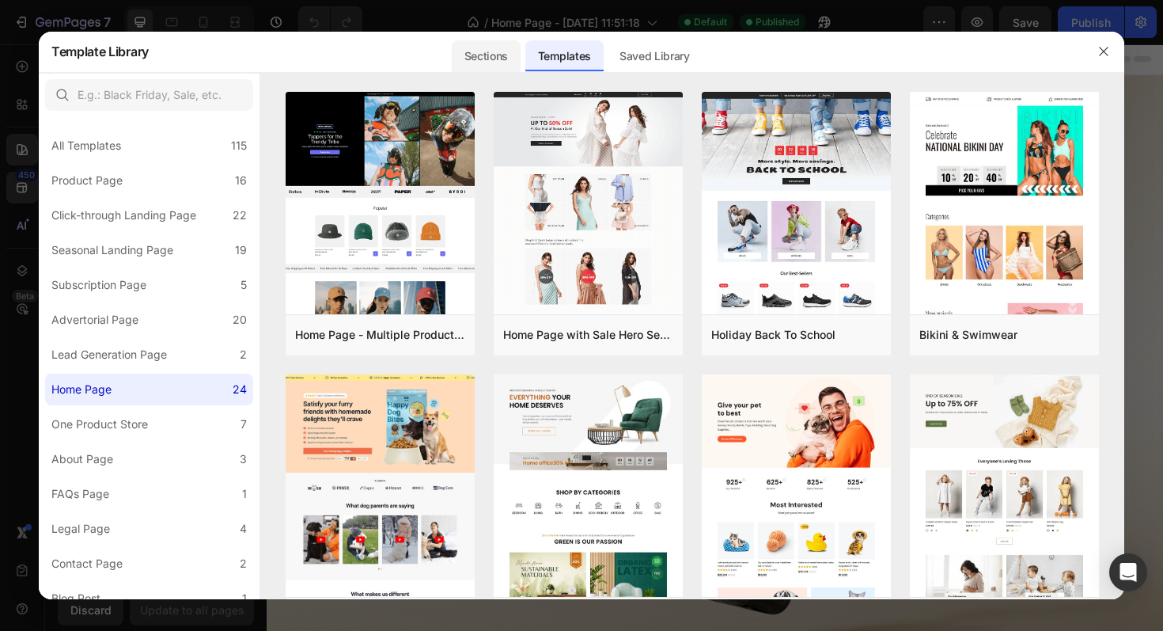
click at [487, 62] on div "Sections" at bounding box center [486, 56] width 69 height 32
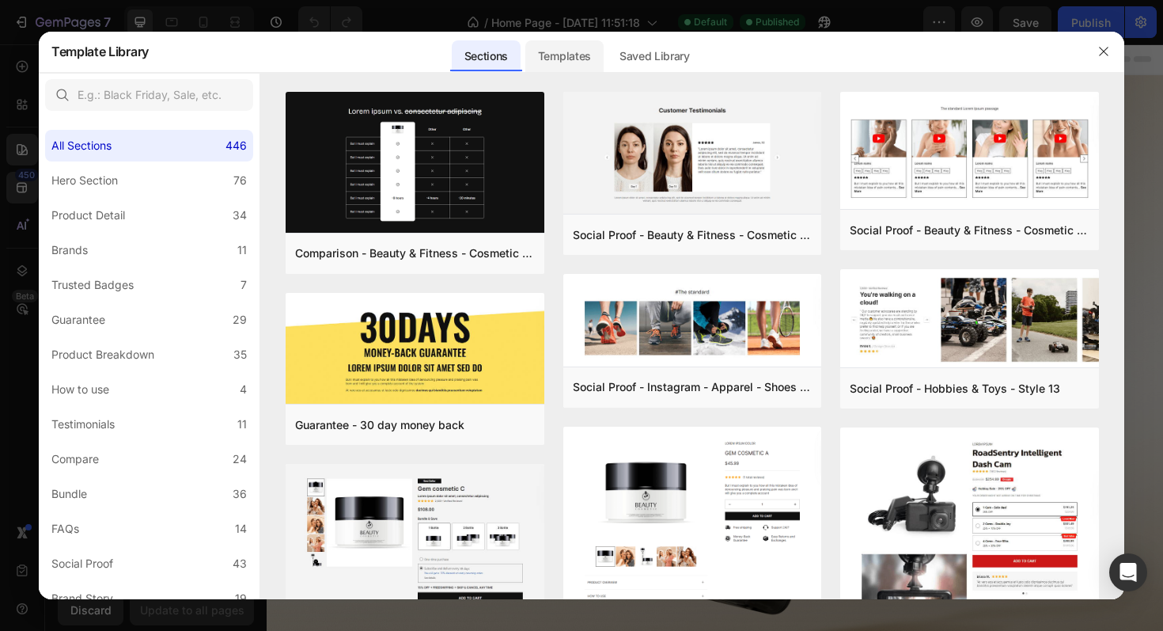
click at [537, 61] on div "Templates" at bounding box center [564, 56] width 78 height 32
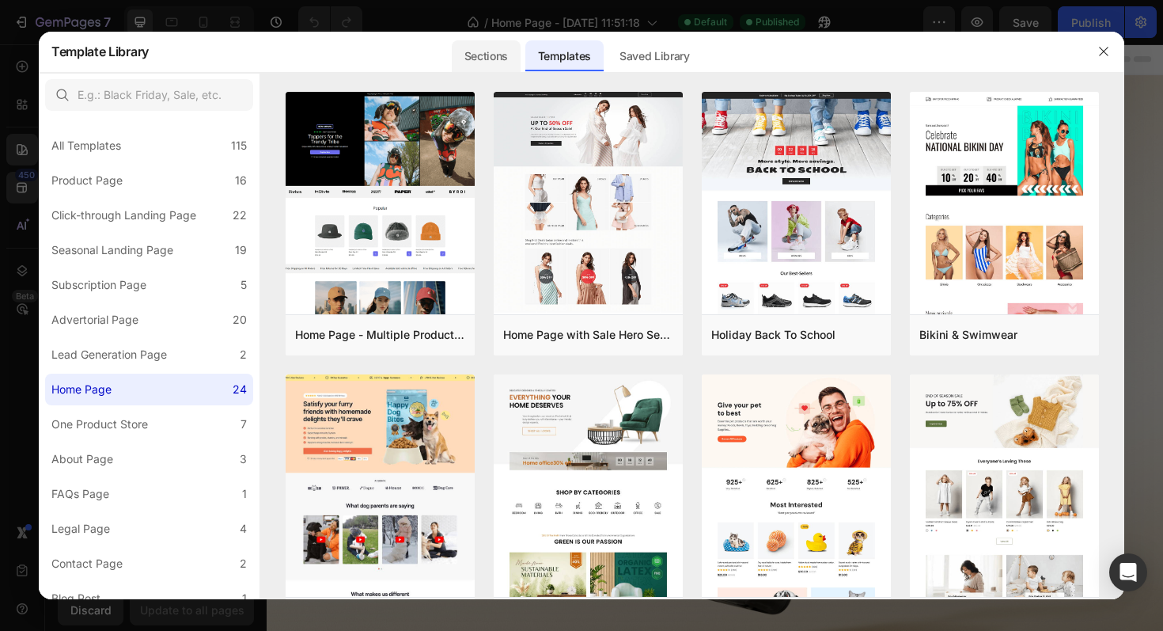
click at [483, 55] on div "Sections" at bounding box center [486, 56] width 69 height 32
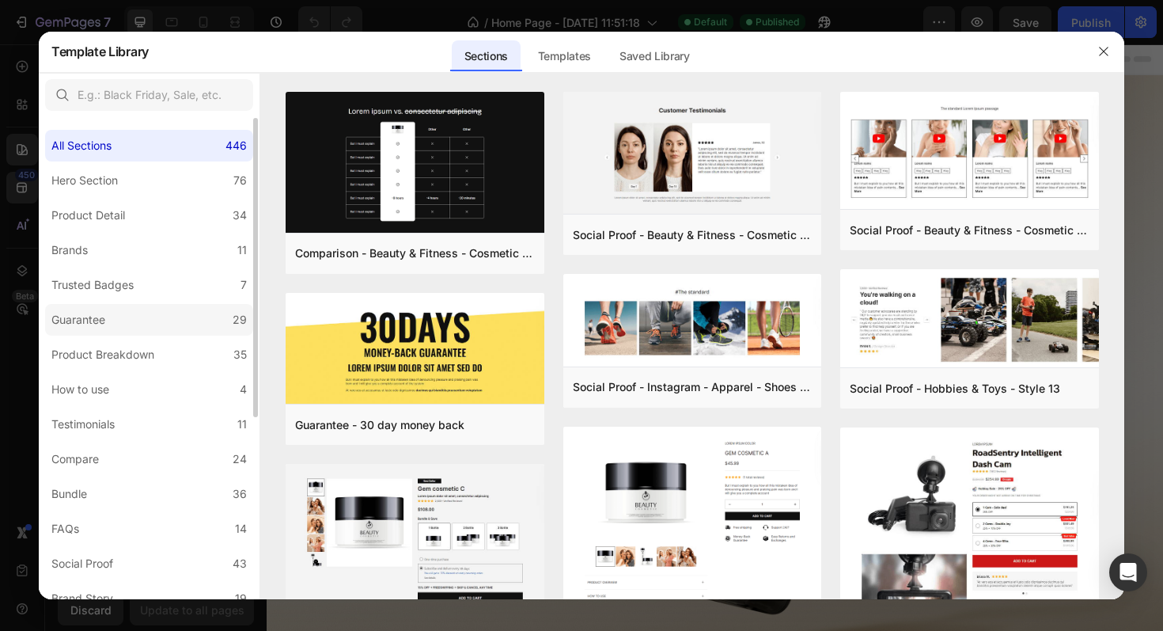
scroll to position [127, 0]
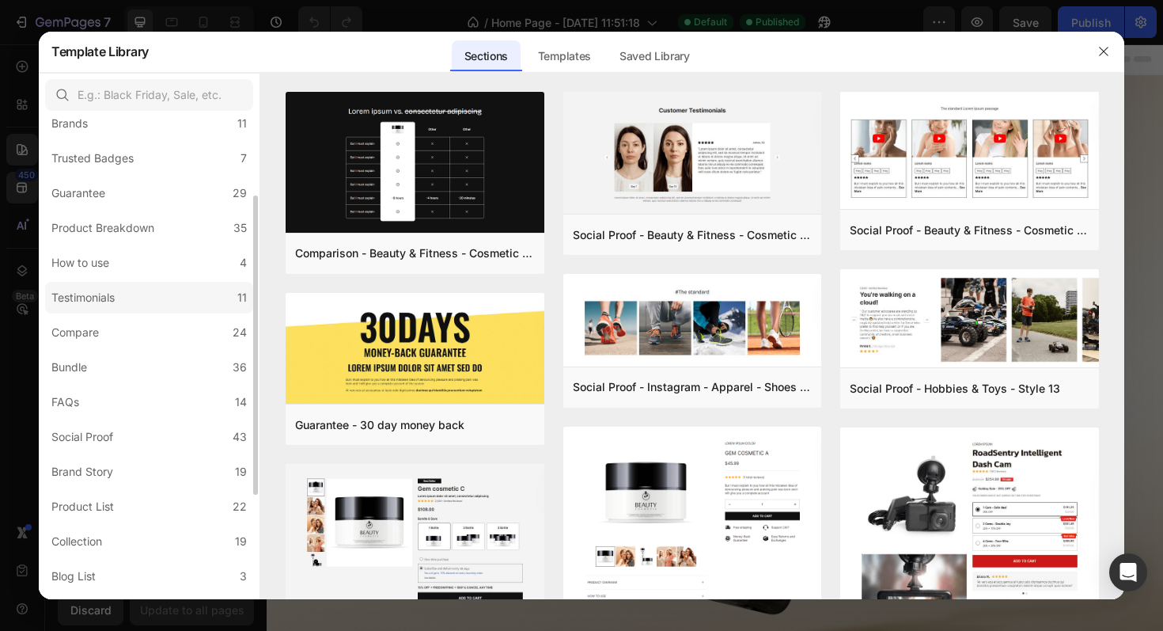
click at [106, 294] on div "Testimonials" at bounding box center [82, 297] width 63 height 19
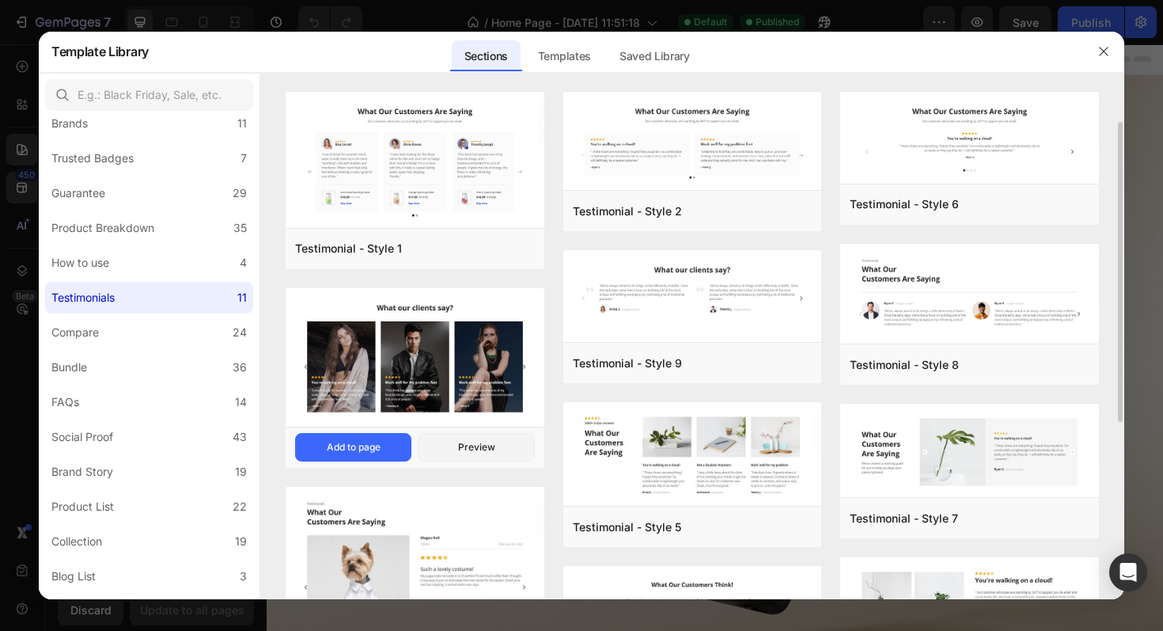
scroll to position [349, 0]
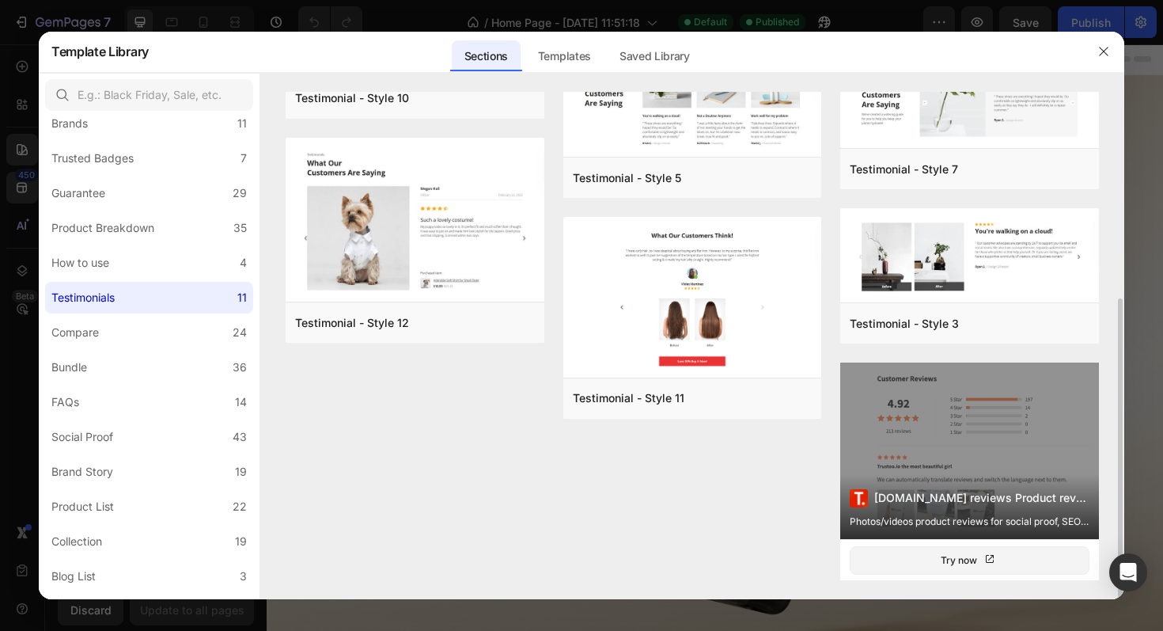
click at [975, 428] on div "Trustoo.io reviews Product reviews Photos/videos product reviews for social pro…" at bounding box center [969, 450] width 259 height 176
click at [941, 433] on div "Trustoo.io reviews Product reviews Photos/videos product reviews for social pro…" at bounding box center [969, 450] width 259 height 176
click at [950, 561] on div "Try now" at bounding box center [970, 560] width 59 height 16
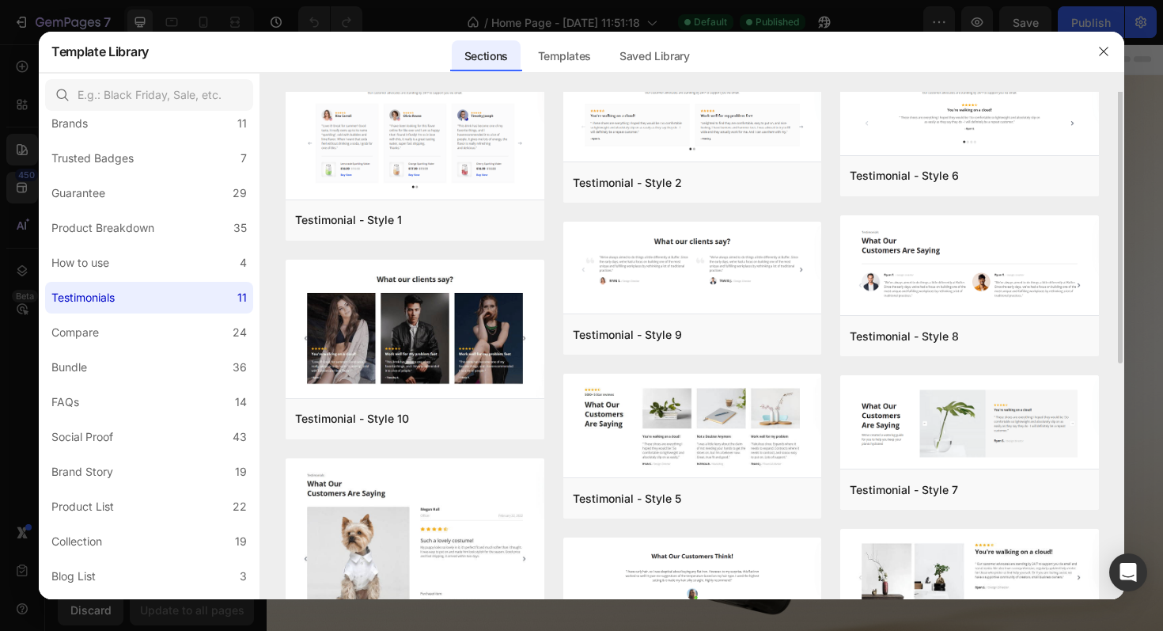
scroll to position [0, 0]
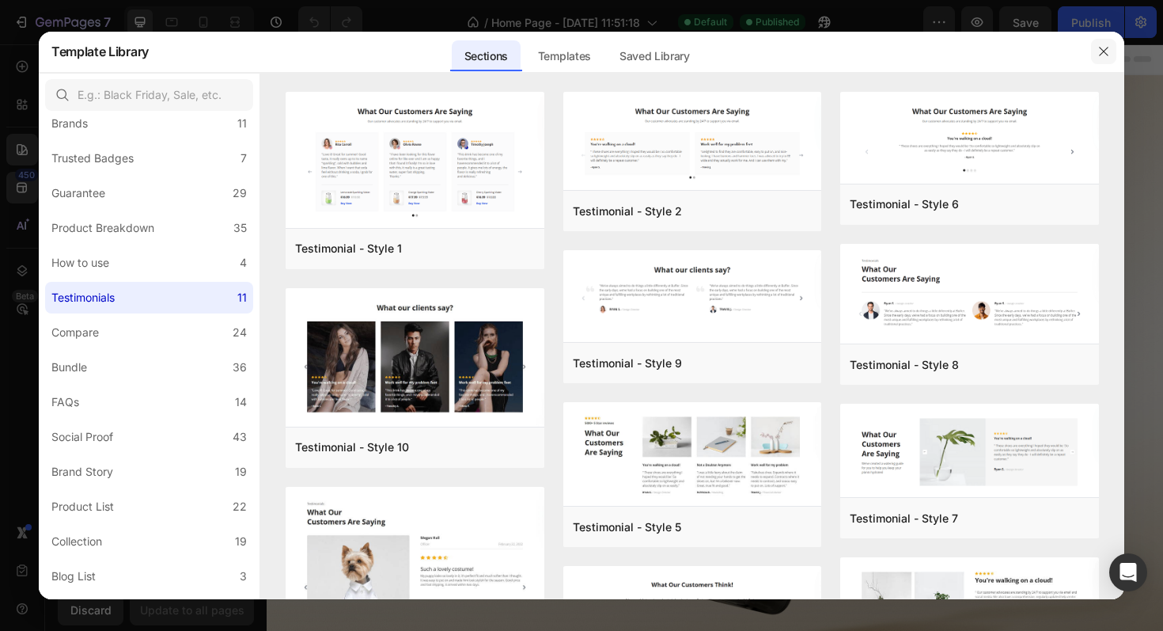
click at [1106, 49] on icon "button" at bounding box center [1103, 51] width 9 height 9
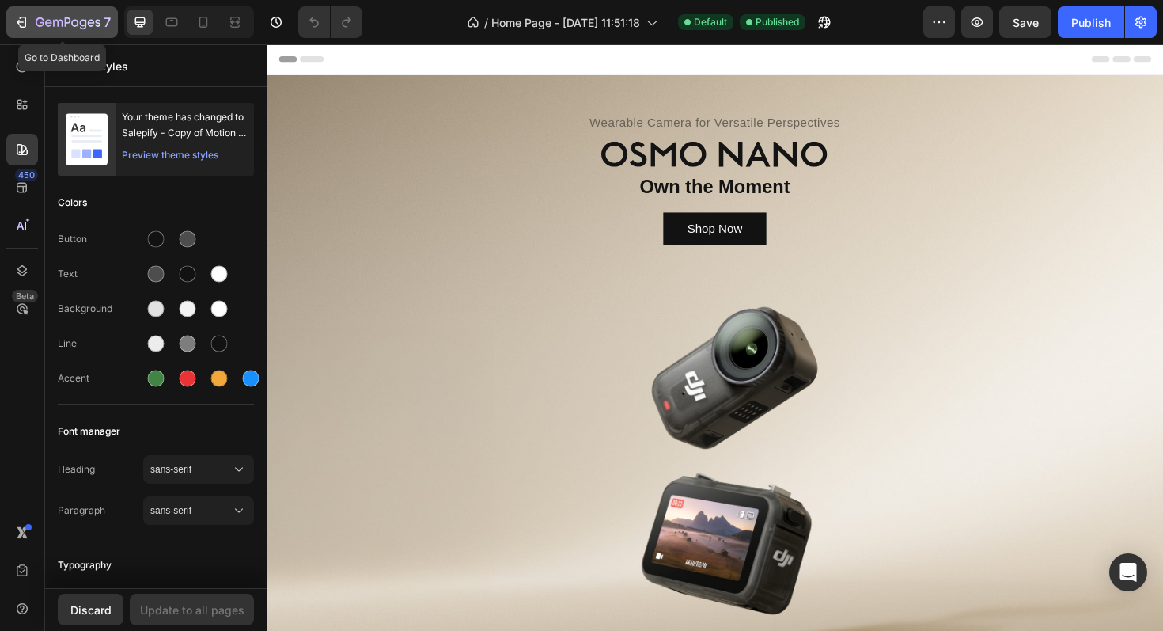
click at [6, 20] on button "7" at bounding box center [62, 22] width 112 height 32
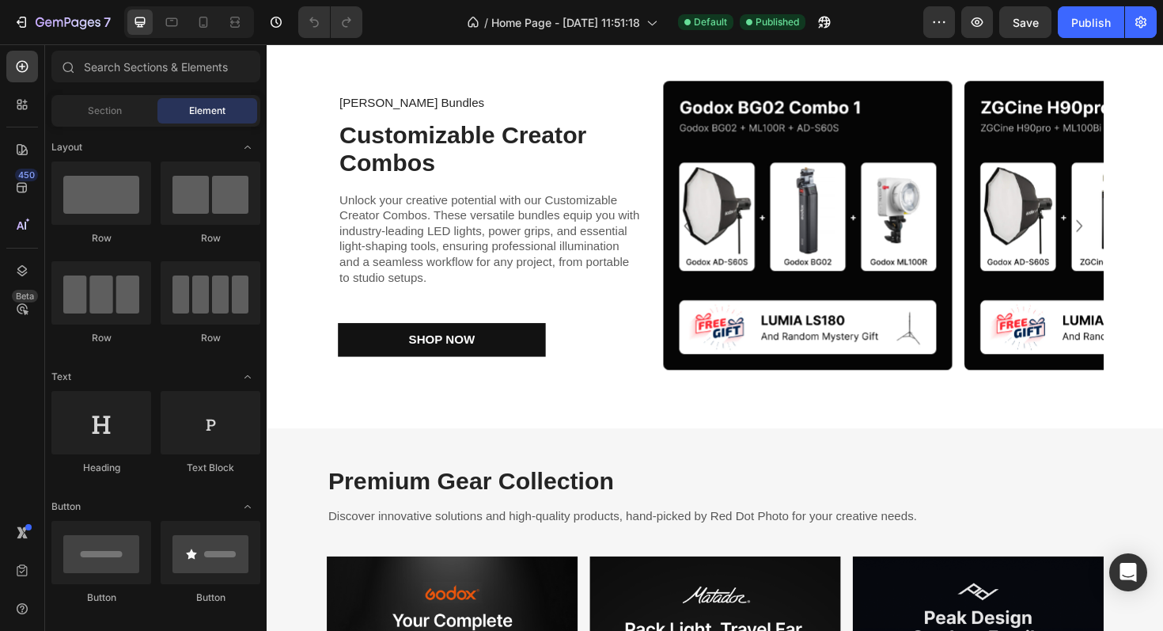
scroll to position [1005, 0]
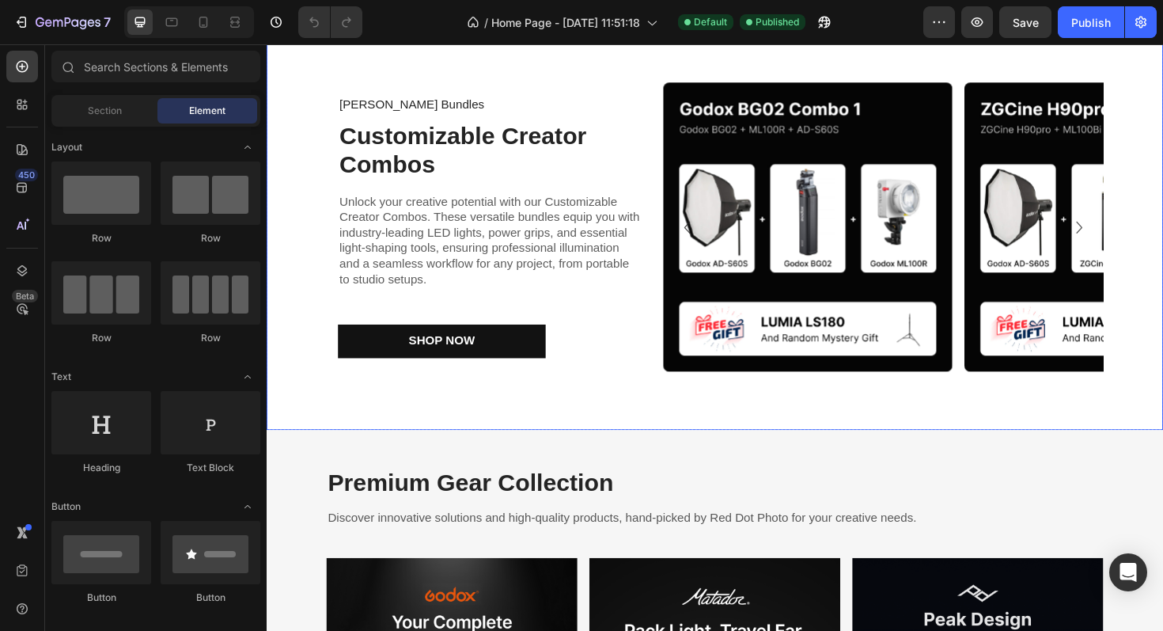
click at [635, 415] on div "[PERSON_NAME] Bundles Text Block Customizable Creator Combos Heading Unlock you…" at bounding box center [742, 238] width 950 height 430
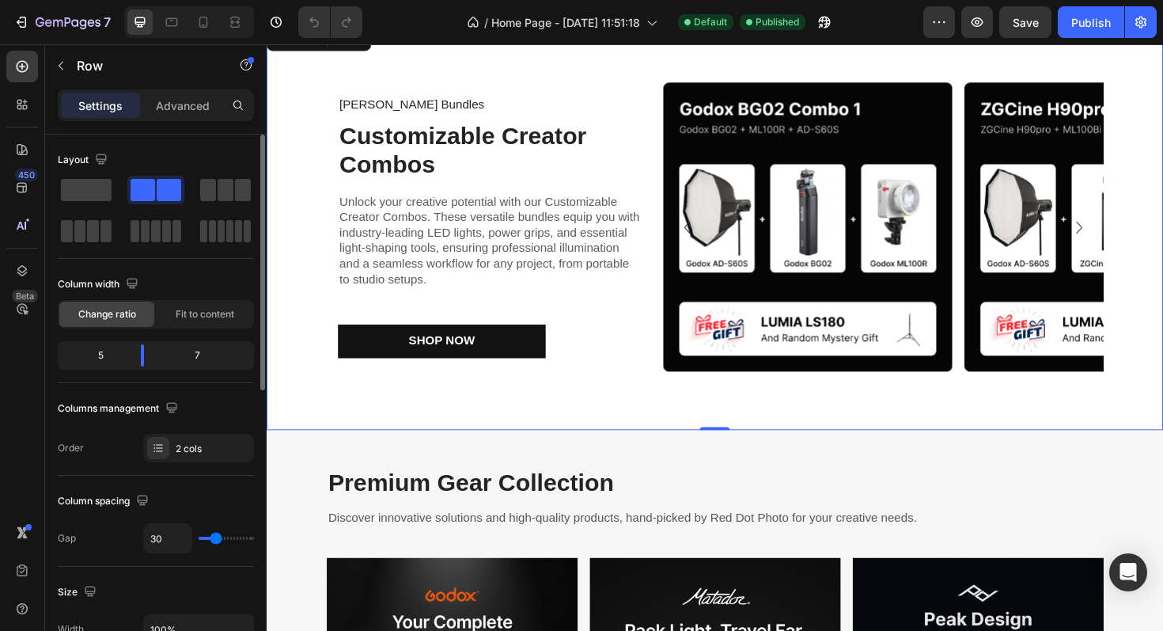
scroll to position [947, 0]
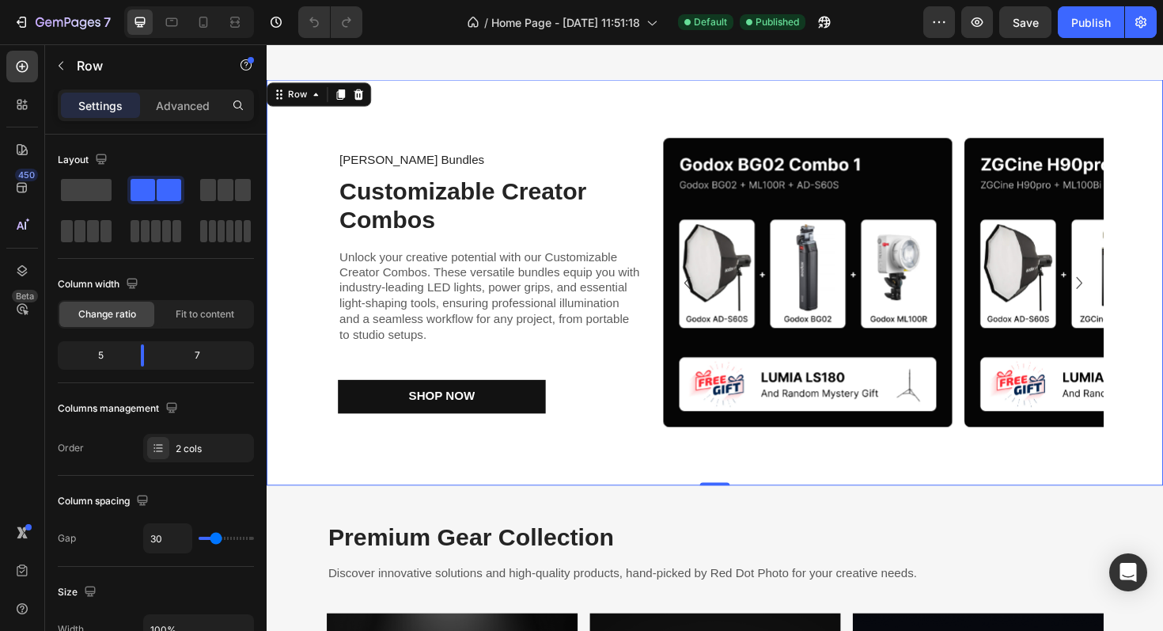
click at [323, 137] on div "[PERSON_NAME] Bundles Text Block Customizable Creator Combos Heading Unlock you…" at bounding box center [742, 297] width 950 height 430
click at [305, 97] on div "Row" at bounding box center [299, 97] width 26 height 14
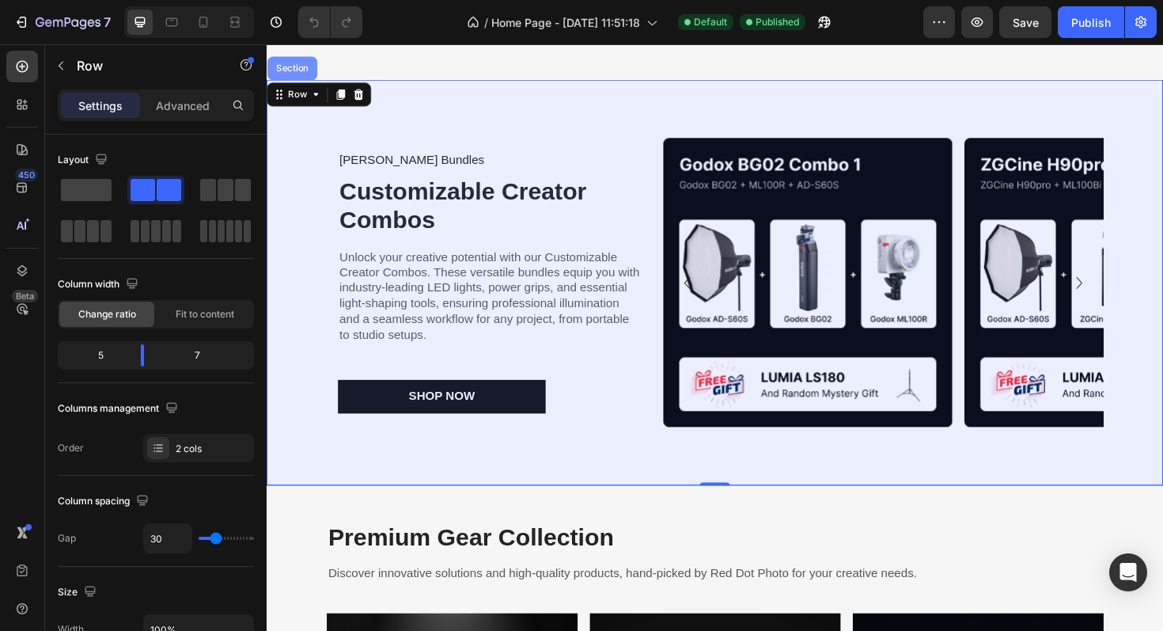
click at [290, 66] on div "Section" at bounding box center [294, 69] width 40 height 9
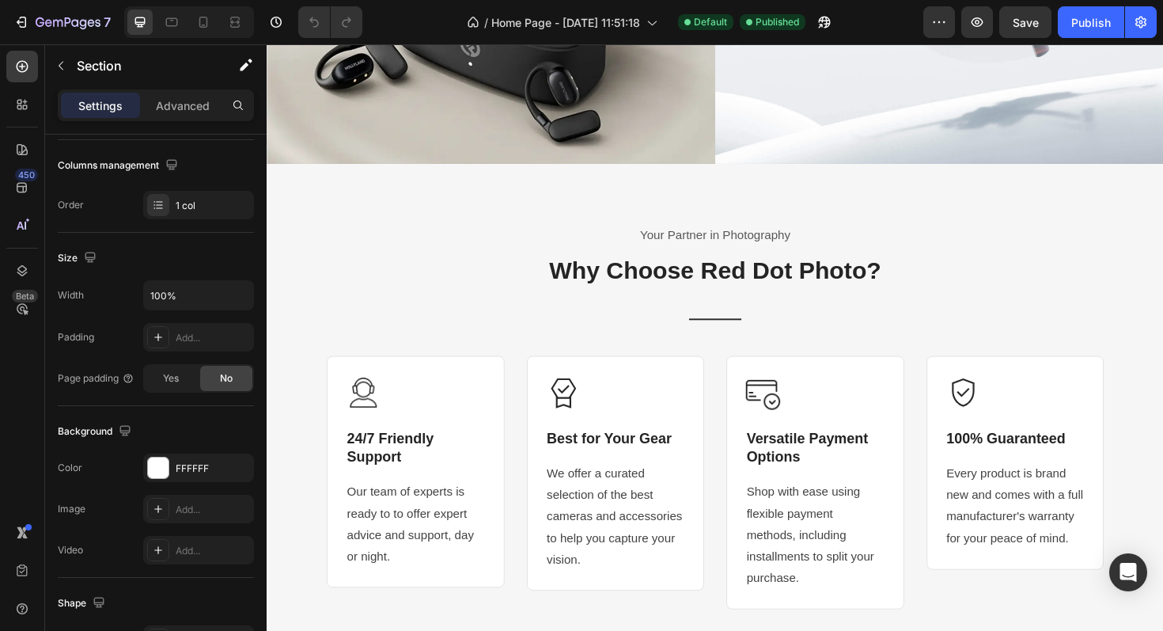
scroll to position [2457, 0]
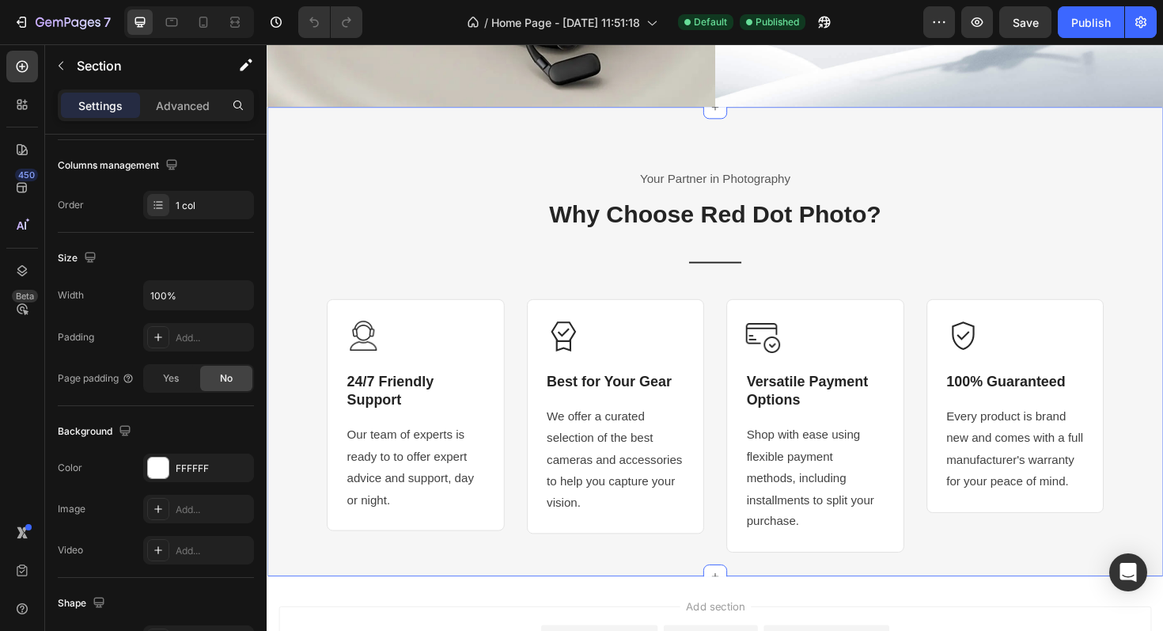
click at [431, 227] on div "Your Partner in Photography Text block Why Choose Red Dot Photo? Heading Title …" at bounding box center [741, 378] width 823 height 408
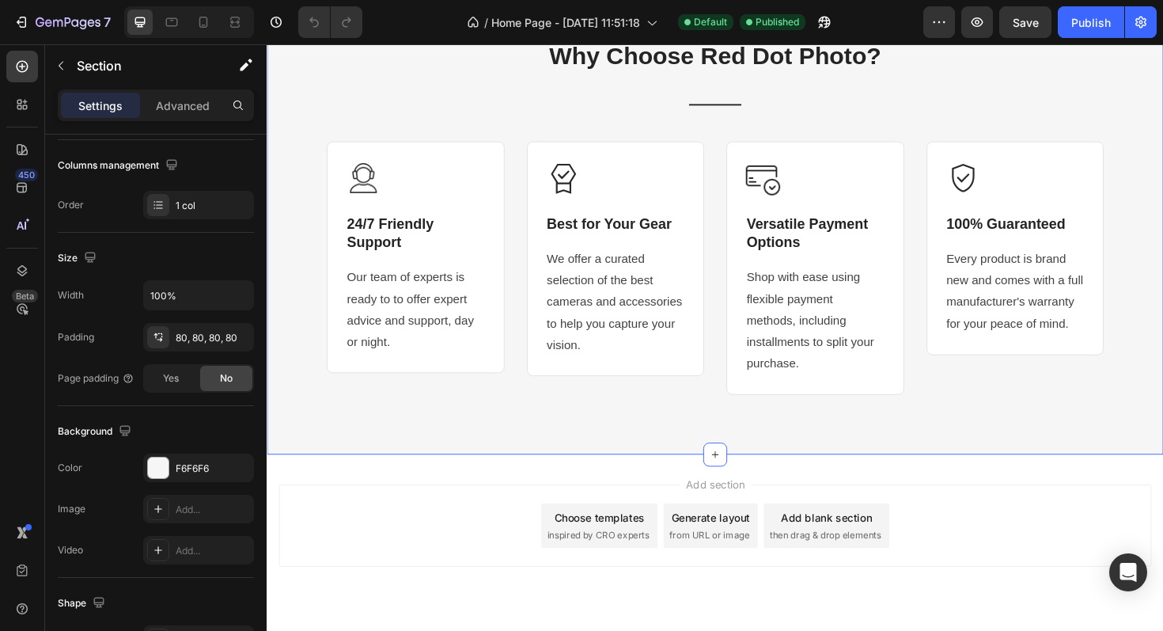
scroll to position [2665, 0]
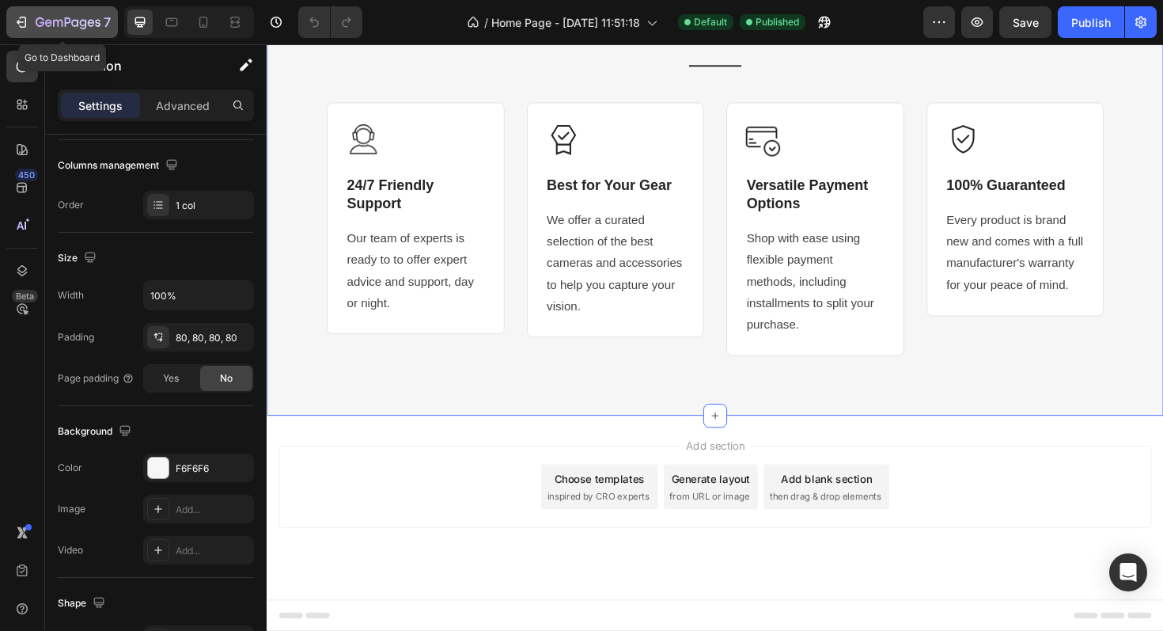
click at [16, 17] on icon "button" at bounding box center [21, 22] width 16 height 16
